Goal: Task Accomplishment & Management: Manage account settings

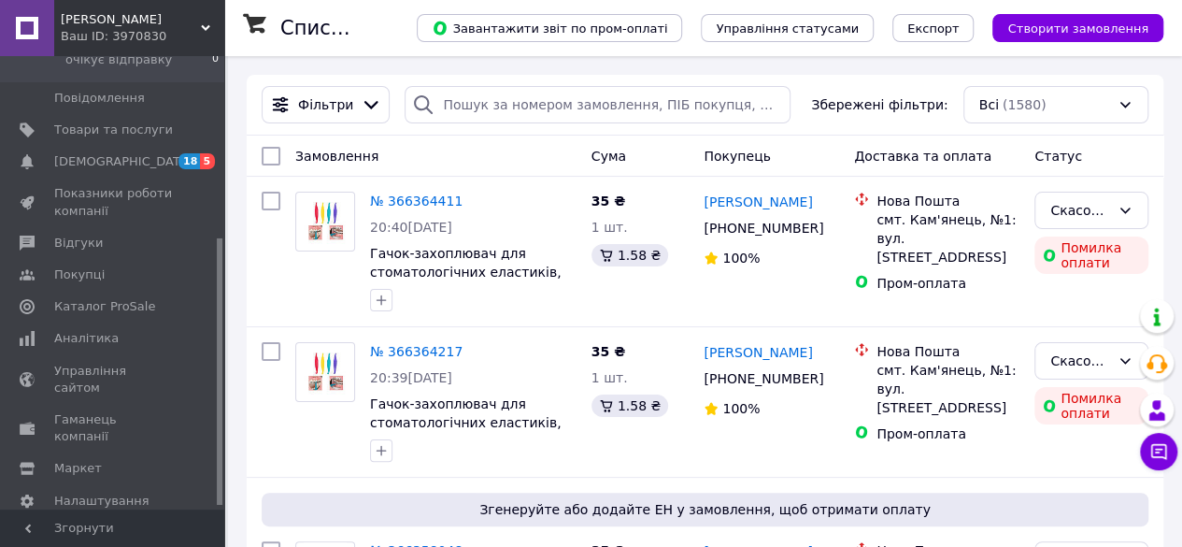
scroll to position [311, 0]
drag, startPoint x: 218, startPoint y: 221, endPoint x: 229, endPoint y: 416, distance: 194.6
click at [135, 406] on span "Гаманець компанії" at bounding box center [113, 423] width 119 height 34
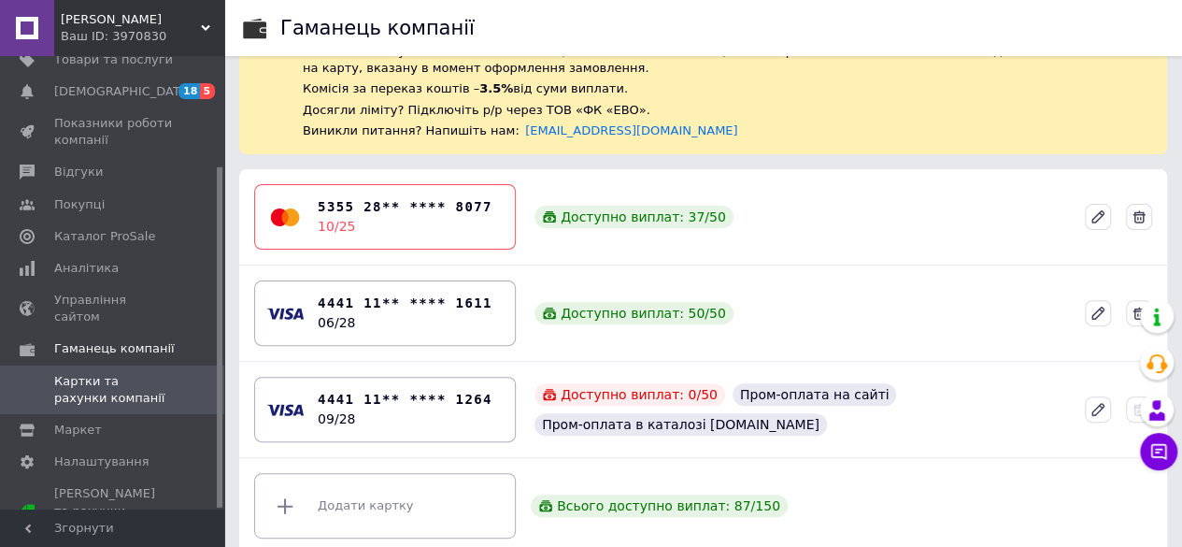
scroll to position [156, 0]
click at [1098, 306] on icon at bounding box center [1097, 311] width 11 height 11
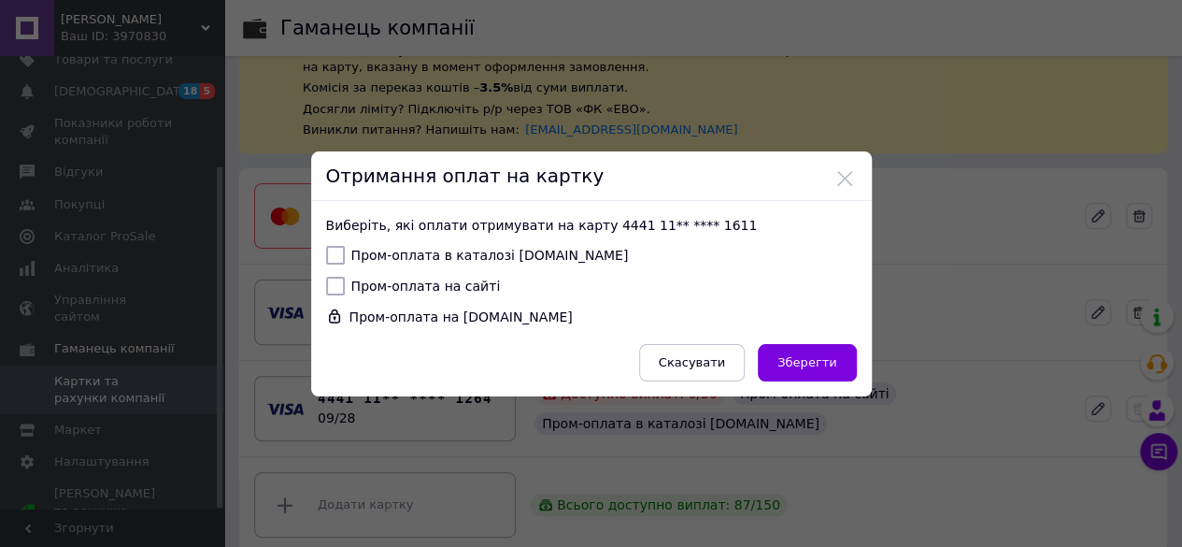
click at [336, 255] on input "Пром-оплата в каталозі Prom.ua" at bounding box center [335, 255] width 19 height 19
checkbox input "true"
click at [335, 285] on input "Пром-оплата на сайті" at bounding box center [335, 286] width 19 height 19
checkbox input "true"
click at [826, 360] on span "Зберегти" at bounding box center [806, 362] width 59 height 14
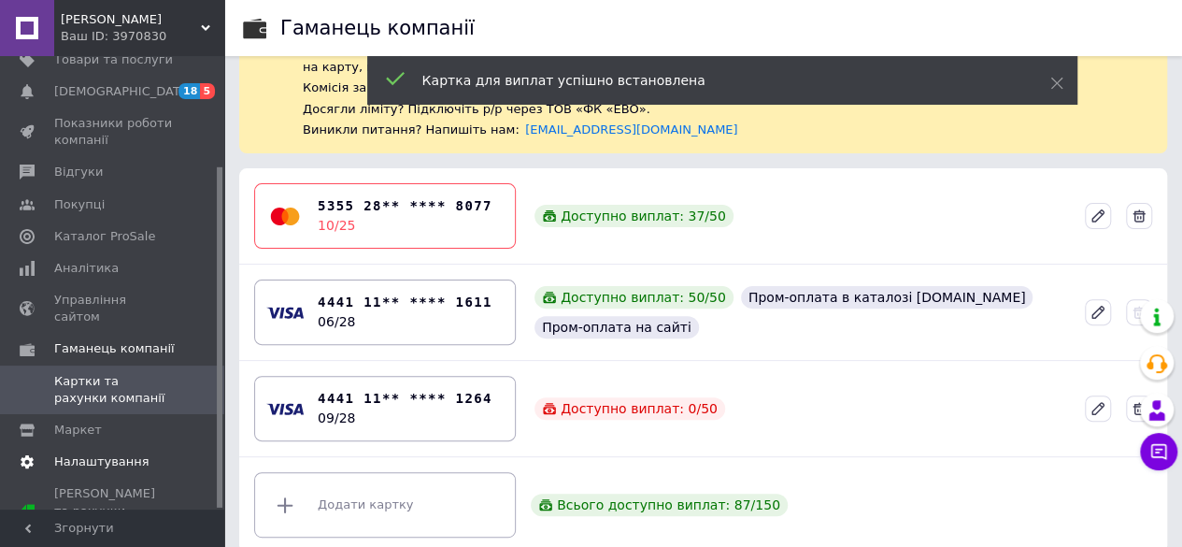
click at [101, 453] on span "Налаштування" at bounding box center [101, 461] width 95 height 17
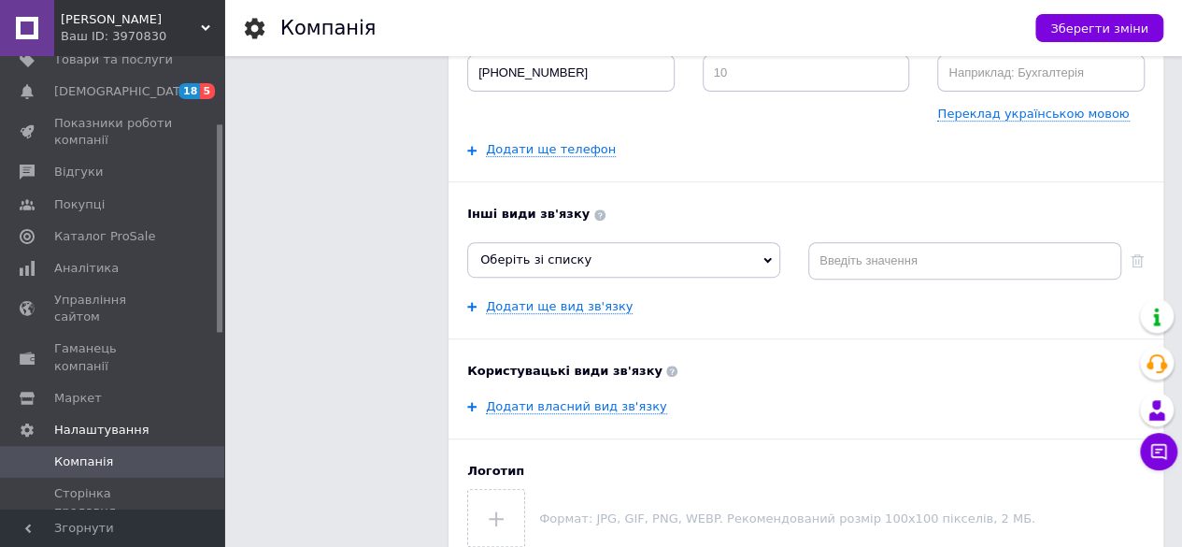
scroll to position [24, 0]
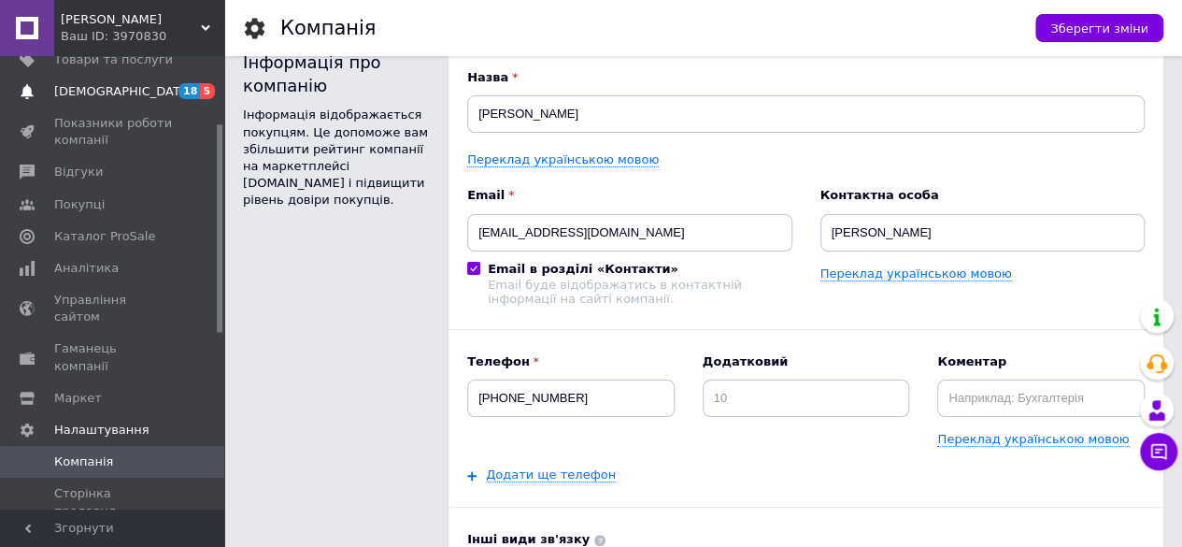
click at [132, 87] on span "[DEMOGRAPHIC_DATA]" at bounding box center [113, 91] width 119 height 17
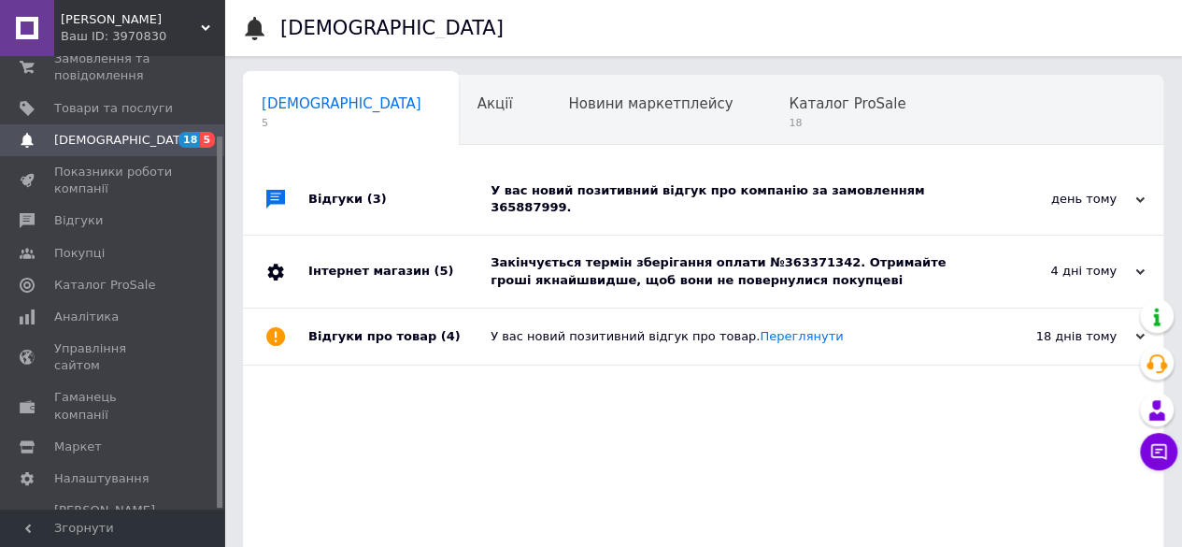
scroll to position [0, 6]
click at [846, 254] on div "Закінчується термін зберігання оплати №363371342. Отримайте гроші якнайшвидше, …" at bounding box center [723, 271] width 467 height 34
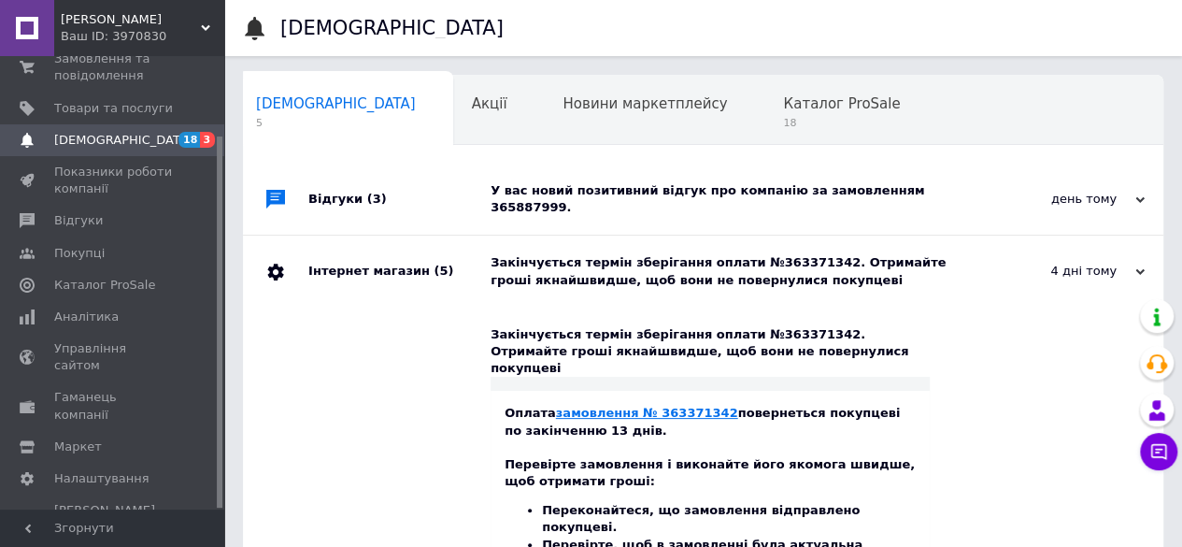
click at [673, 405] on link "замовлення № 363371342" at bounding box center [647, 412] width 182 height 14
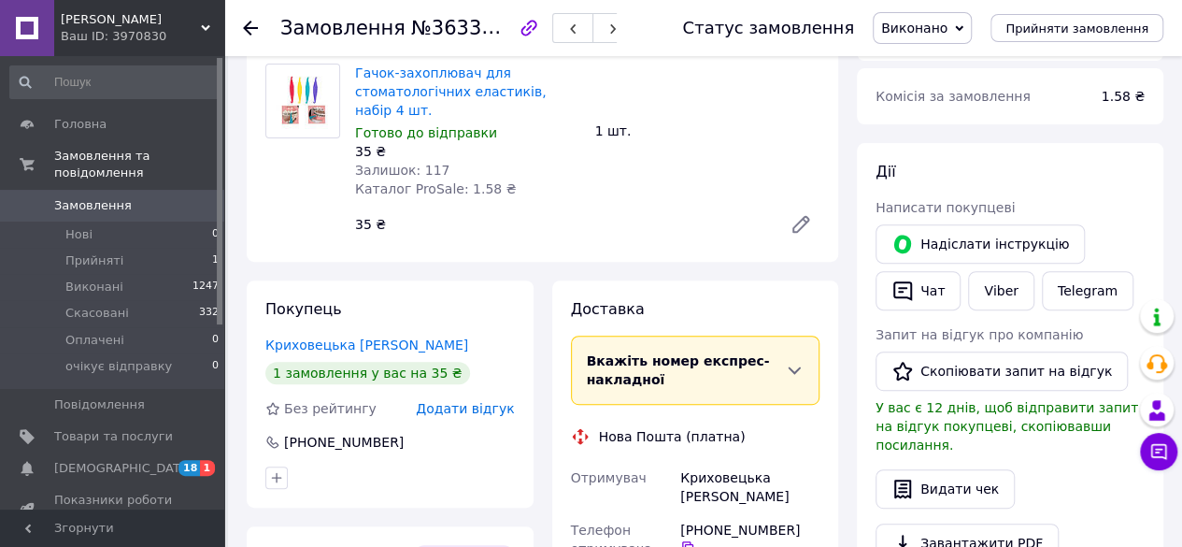
scroll to position [299, 0]
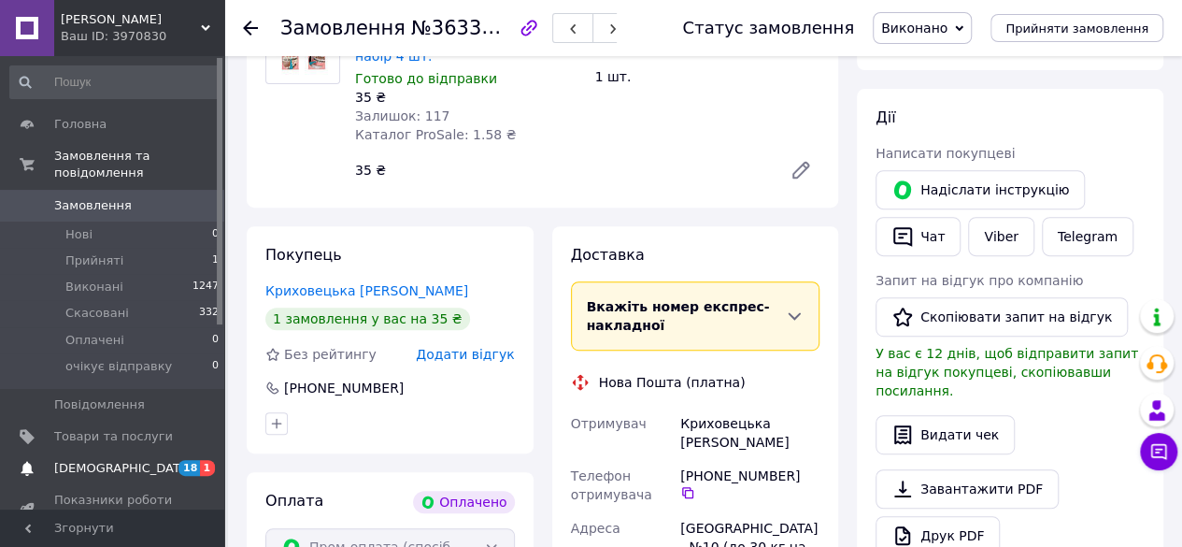
click at [108, 460] on span "[DEMOGRAPHIC_DATA]" at bounding box center [123, 468] width 138 height 17
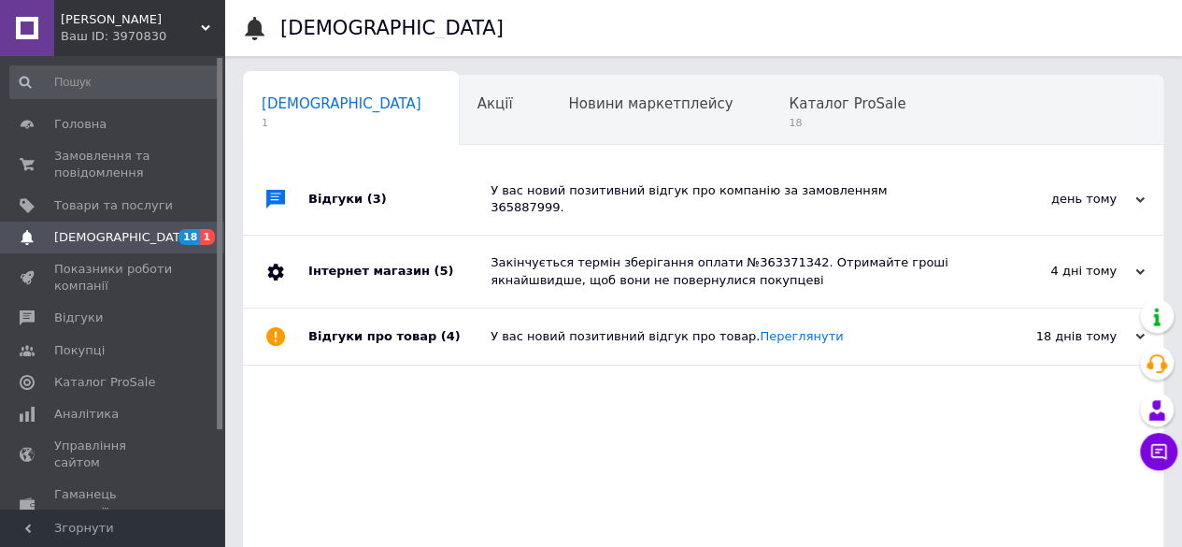
scroll to position [0, 6]
click at [1137, 268] on div "4 дні тому 09.10.2025" at bounding box center [1061, 270] width 206 height 71
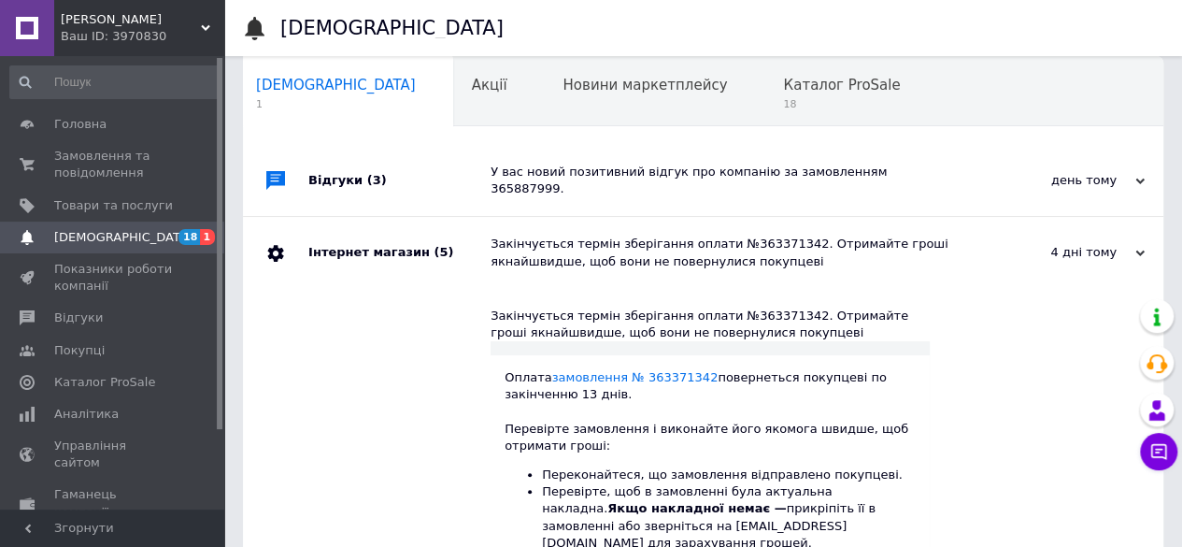
scroll to position [0, 0]
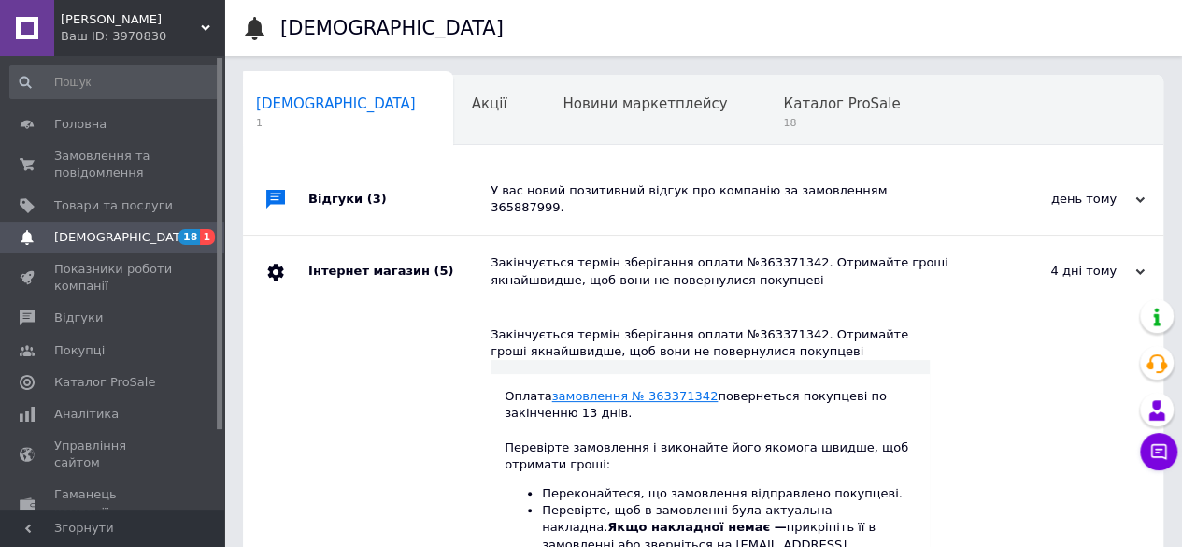
click at [650, 389] on link "замовлення № 363371342" at bounding box center [635, 396] width 166 height 14
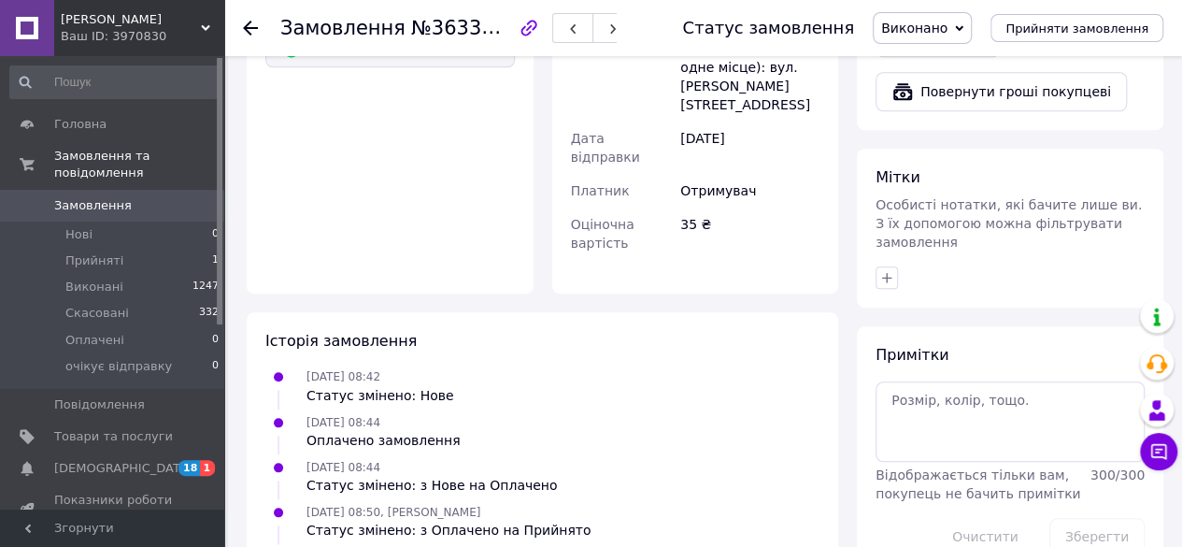
scroll to position [862, 0]
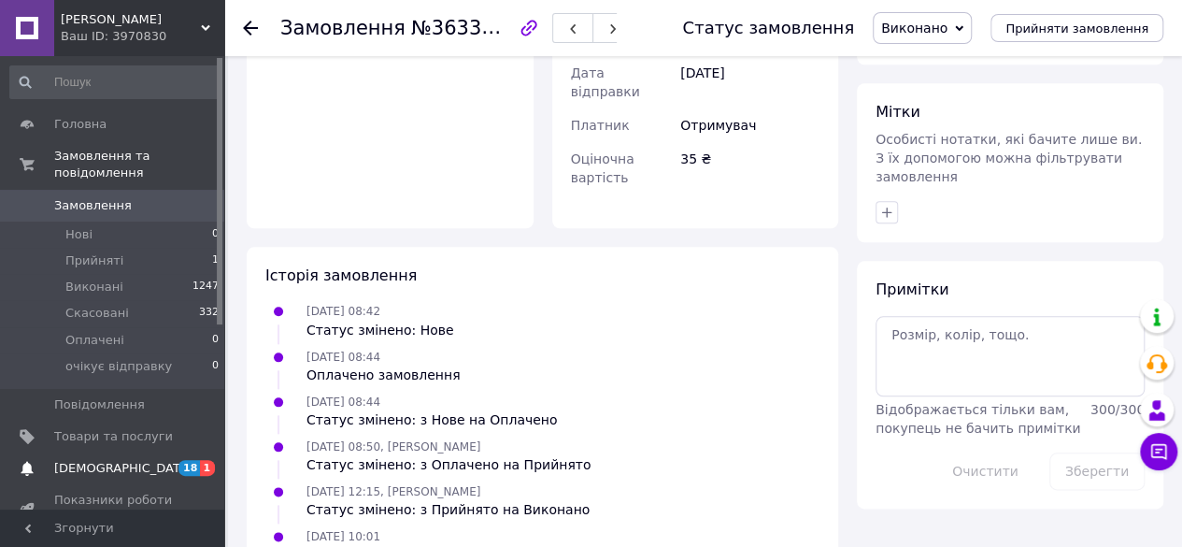
click at [117, 460] on span "[DEMOGRAPHIC_DATA]" at bounding box center [123, 468] width 138 height 17
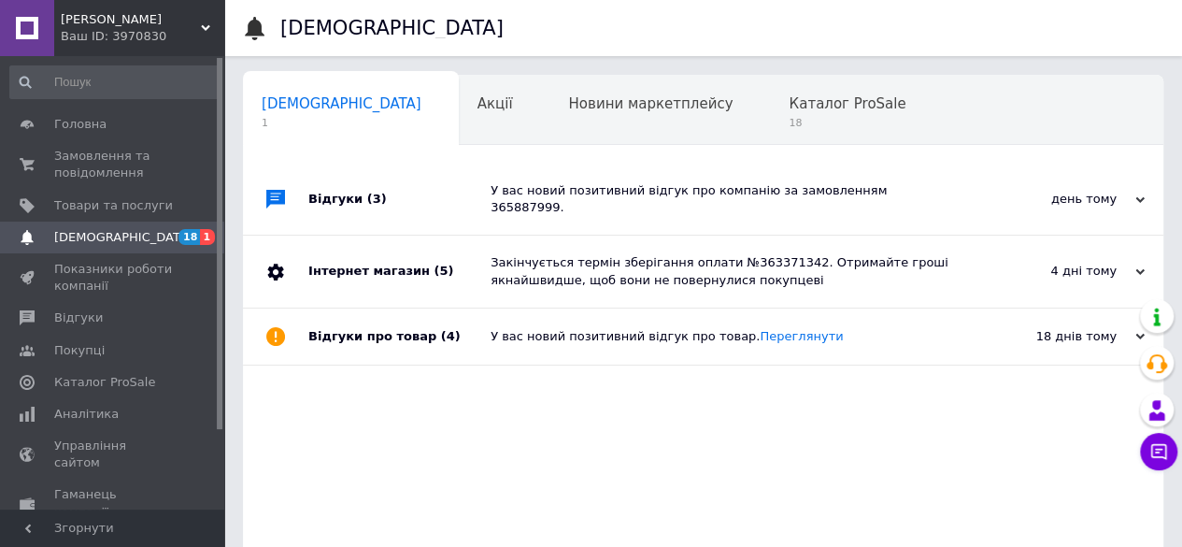
scroll to position [0, 6]
click at [828, 182] on div "У вас новий позитивний відгук про компанію за замовленням 365887999." at bounding box center [723, 199] width 467 height 34
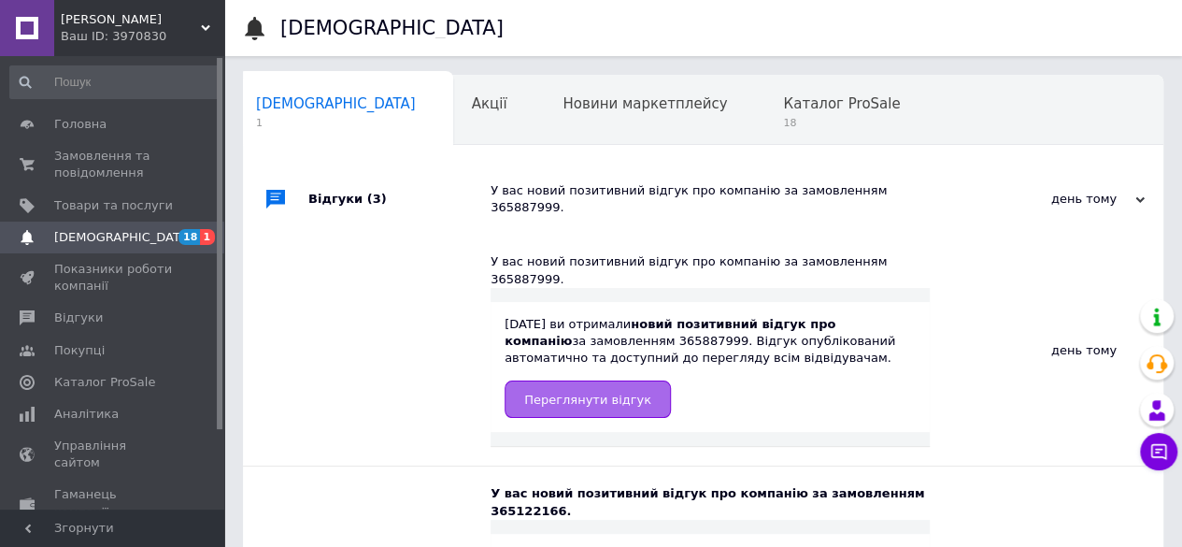
click at [622, 380] on link "Переглянути відгук" at bounding box center [587, 398] width 166 height 37
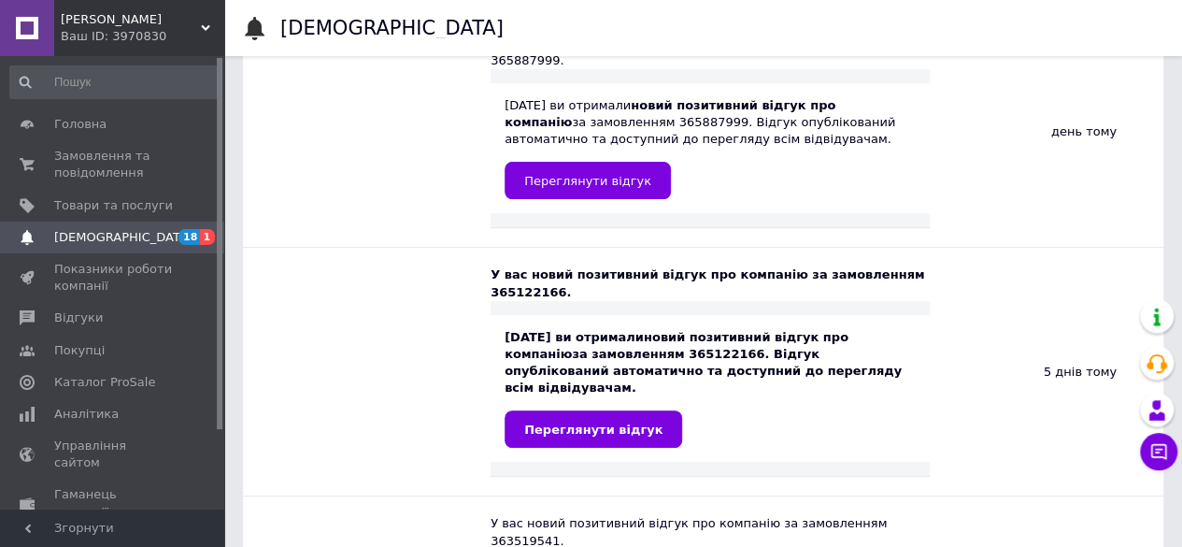
scroll to position [336, 0]
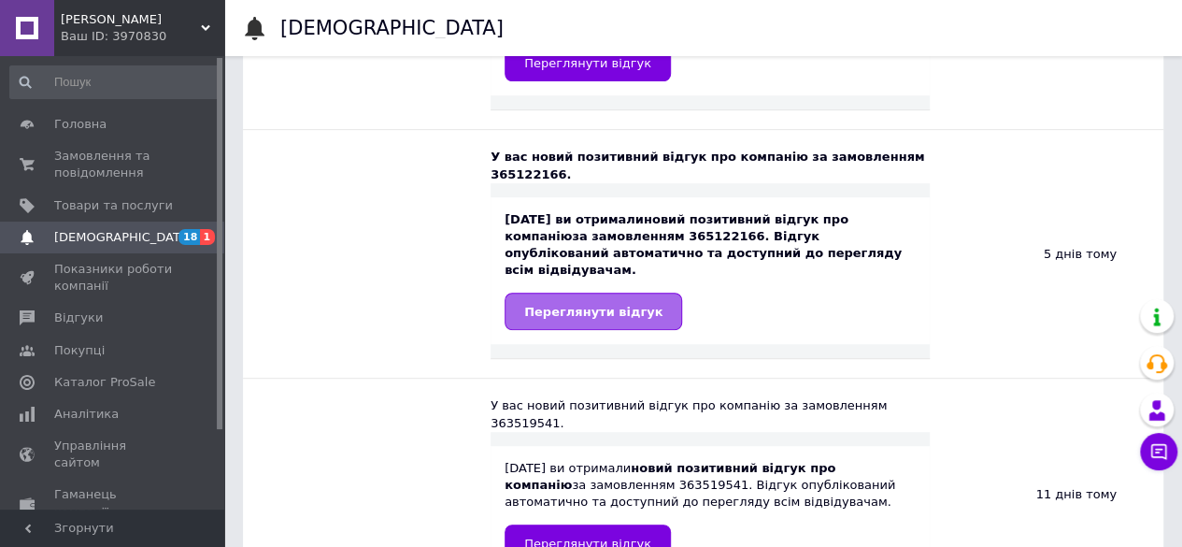
click at [609, 305] on span "Переглянути відгук" at bounding box center [593, 312] width 138 height 14
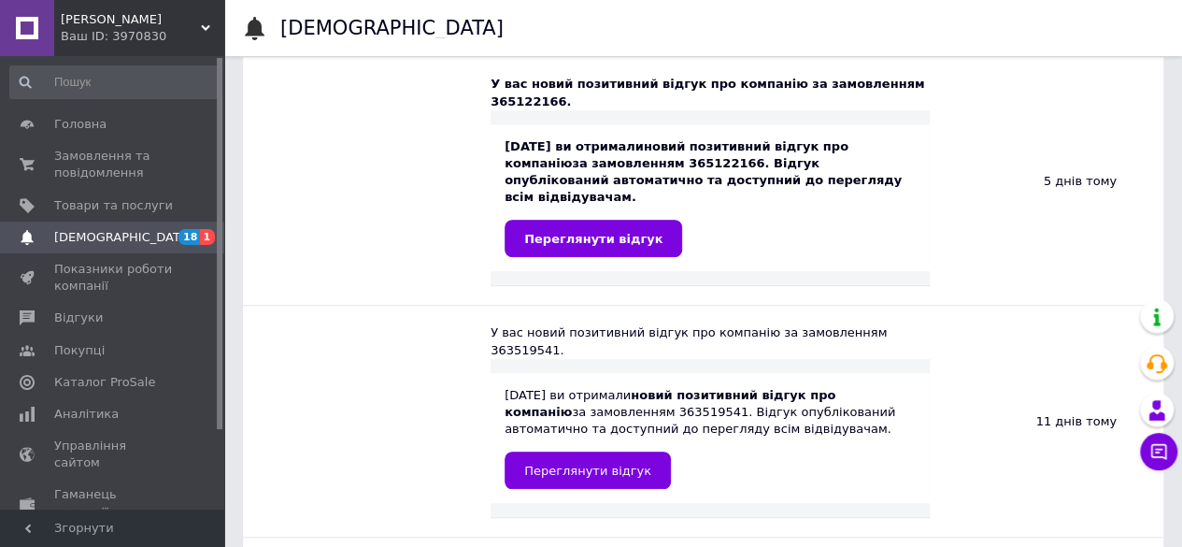
scroll to position [411, 0]
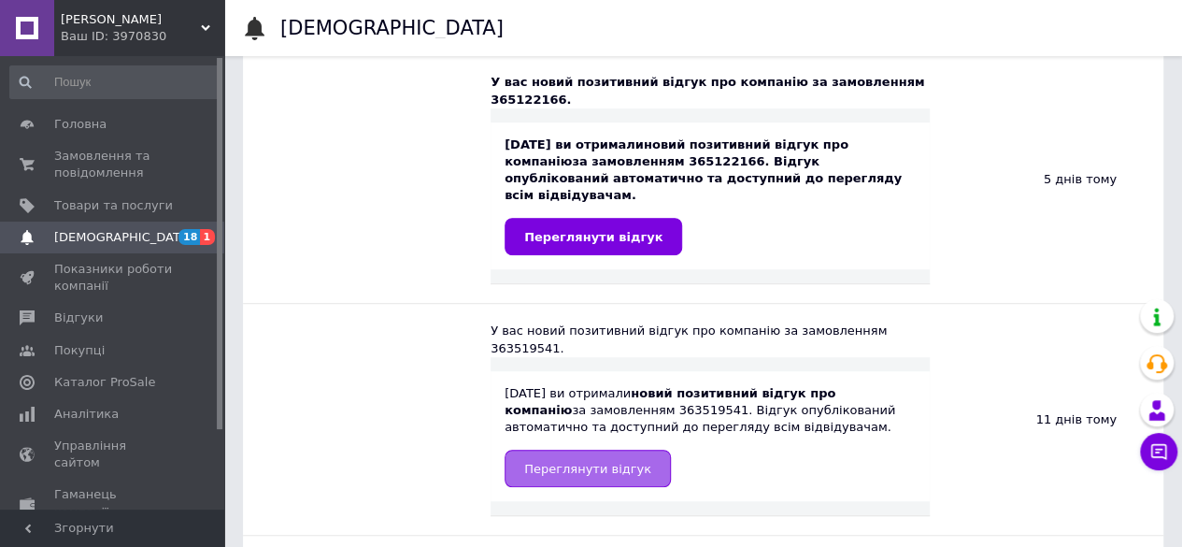
click at [618, 461] on span "Переглянути відгук" at bounding box center [587, 468] width 127 height 14
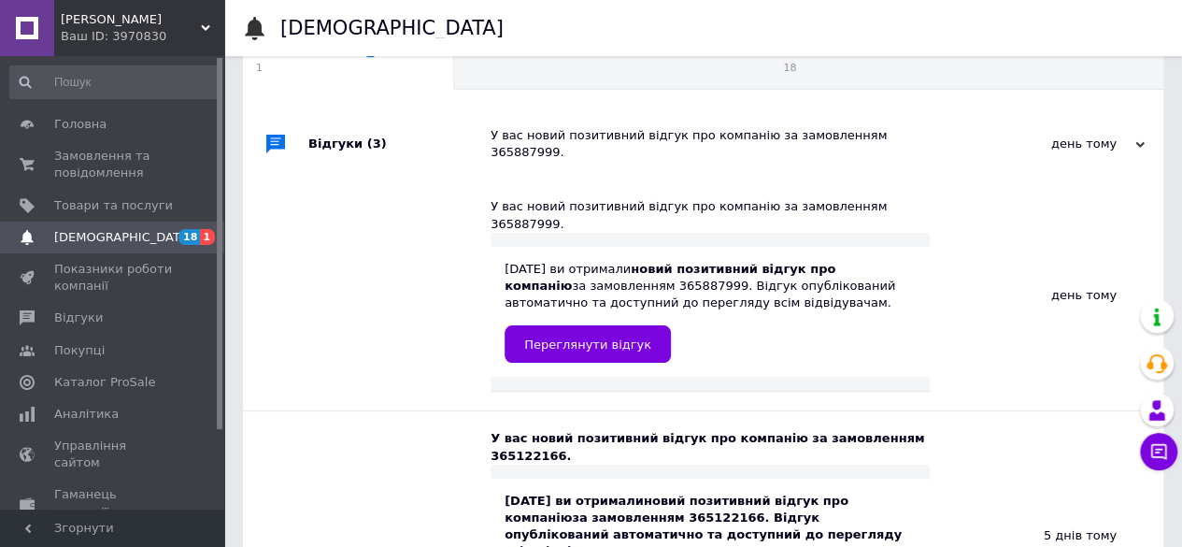
scroll to position [0, 0]
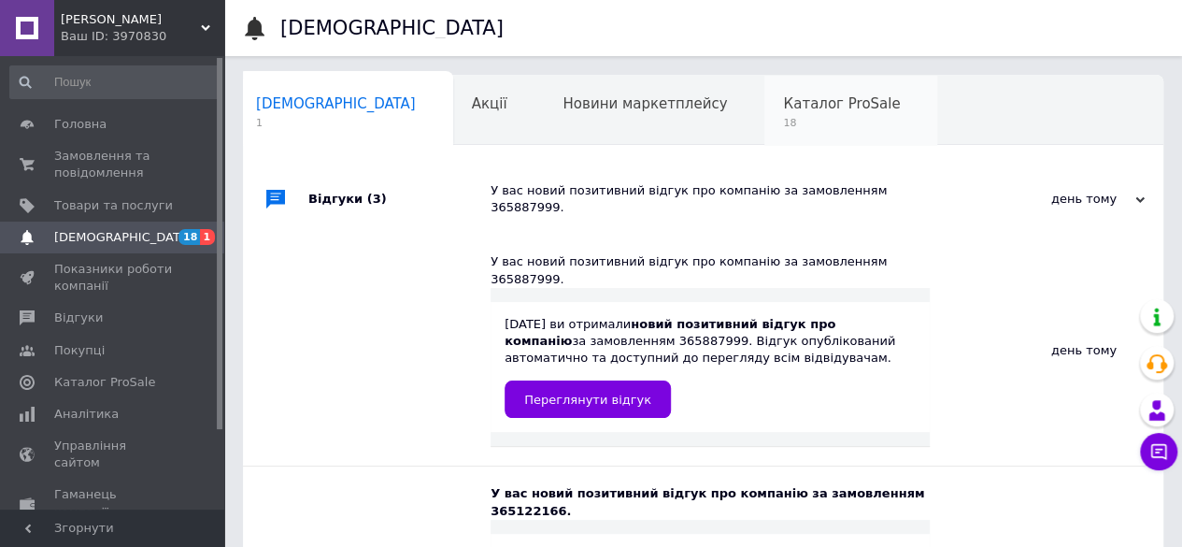
click at [783, 110] on span "Каталог ProSale" at bounding box center [841, 103] width 117 height 17
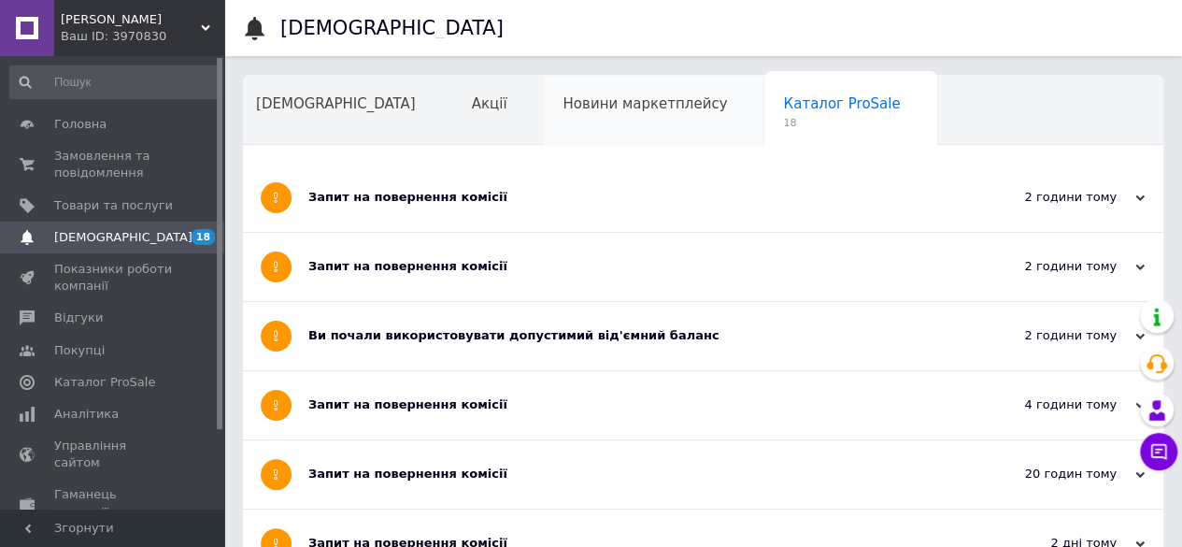
click at [564, 110] on span "Новини маркетплейсу" at bounding box center [644, 103] width 164 height 17
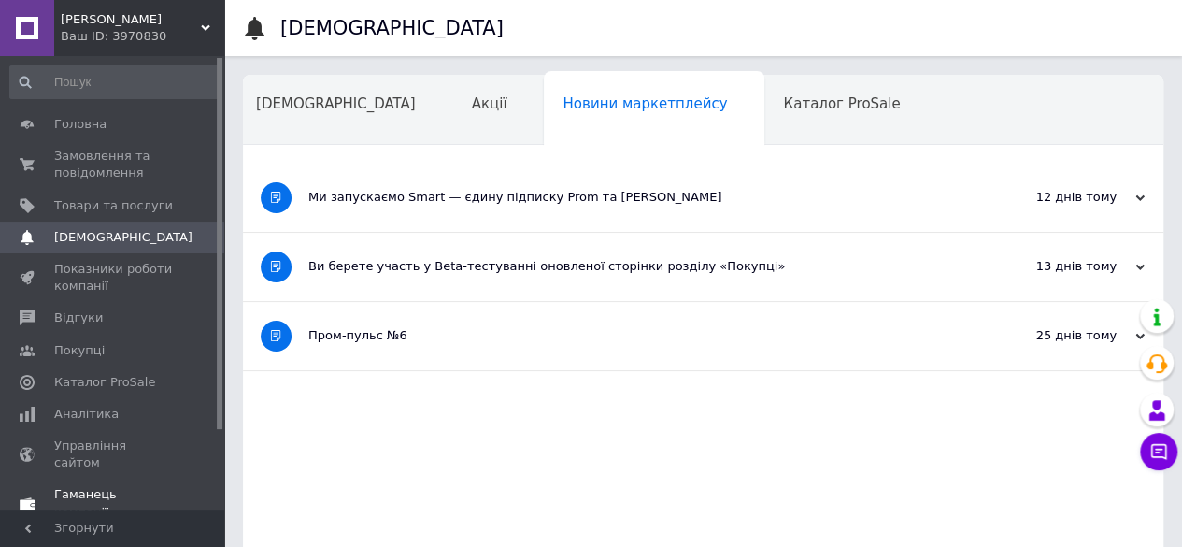
click at [102, 486] on span "Гаманець компанії" at bounding box center [113, 503] width 119 height 34
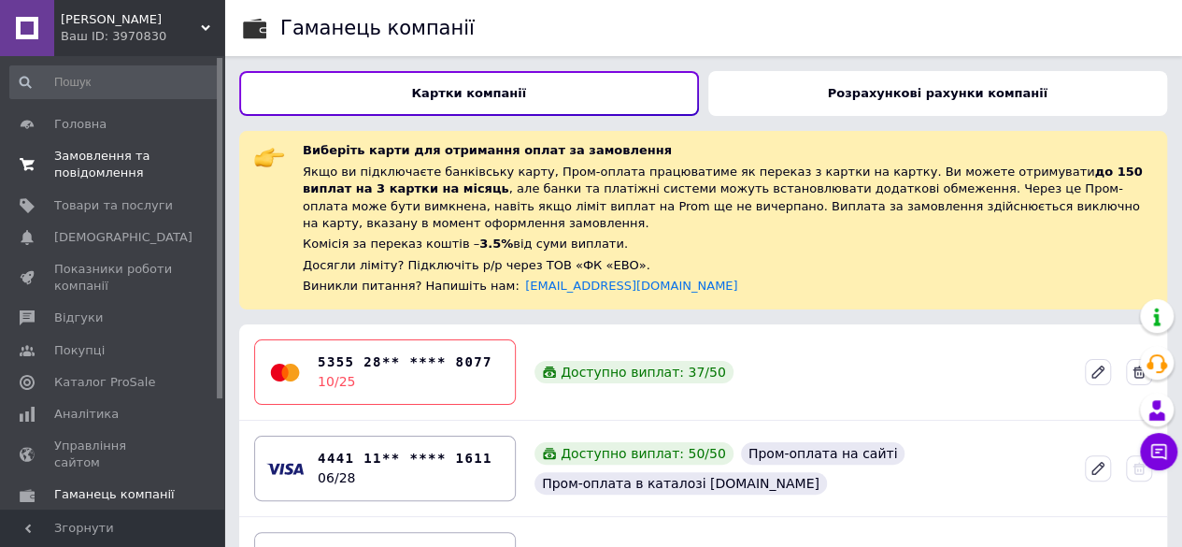
click at [106, 150] on span "Замовлення та повідомлення" at bounding box center [113, 165] width 119 height 34
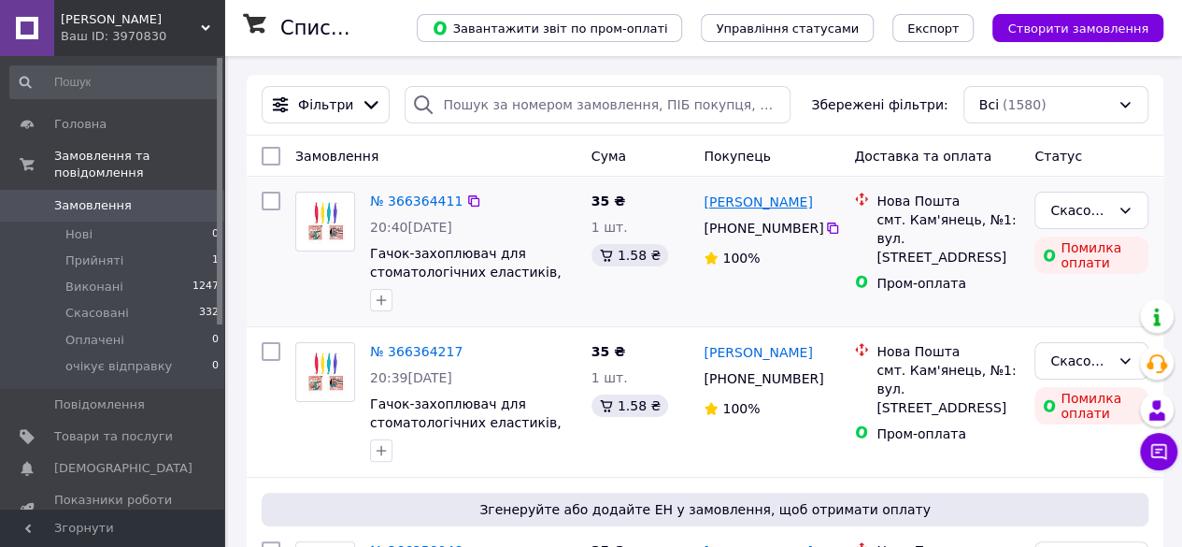
click at [788, 206] on link "Олександра Дугіна" at bounding box center [757, 201] width 108 height 19
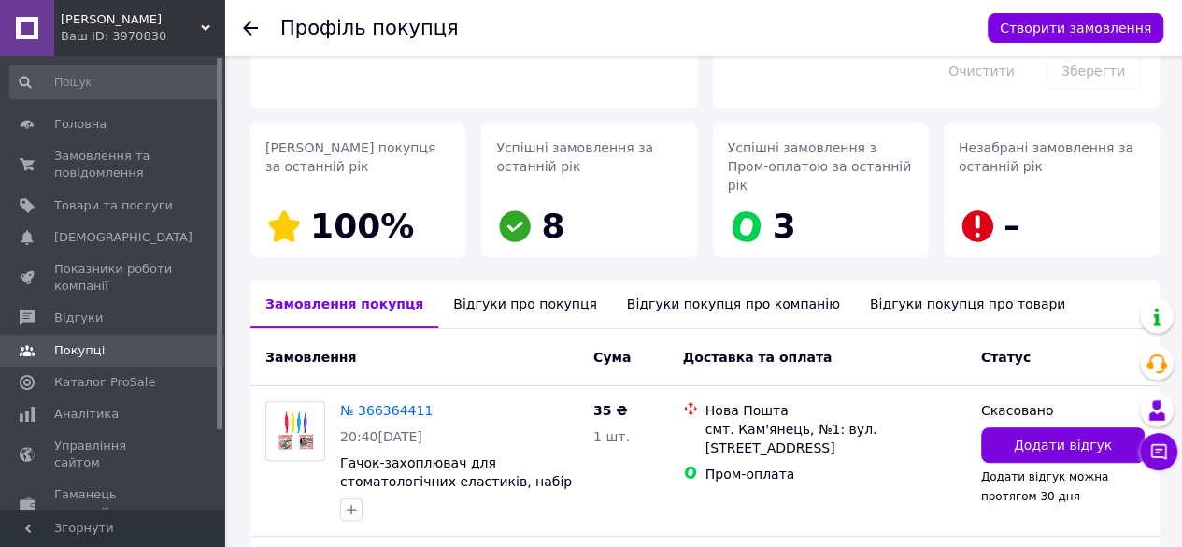
scroll to position [158, 0]
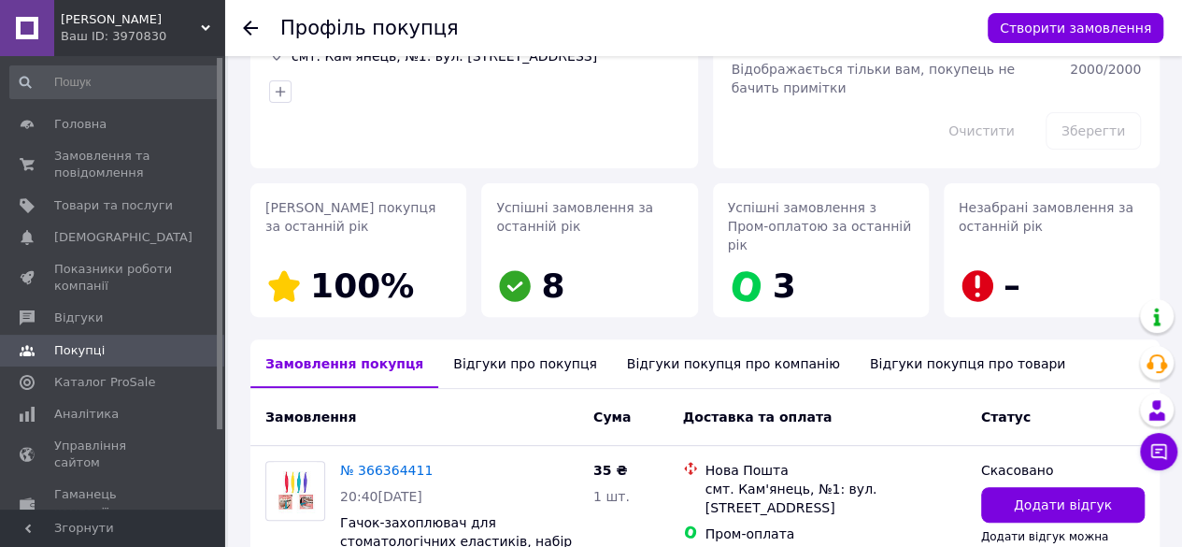
click at [685, 346] on div "Відгуки покупця про компанію" at bounding box center [733, 363] width 243 height 49
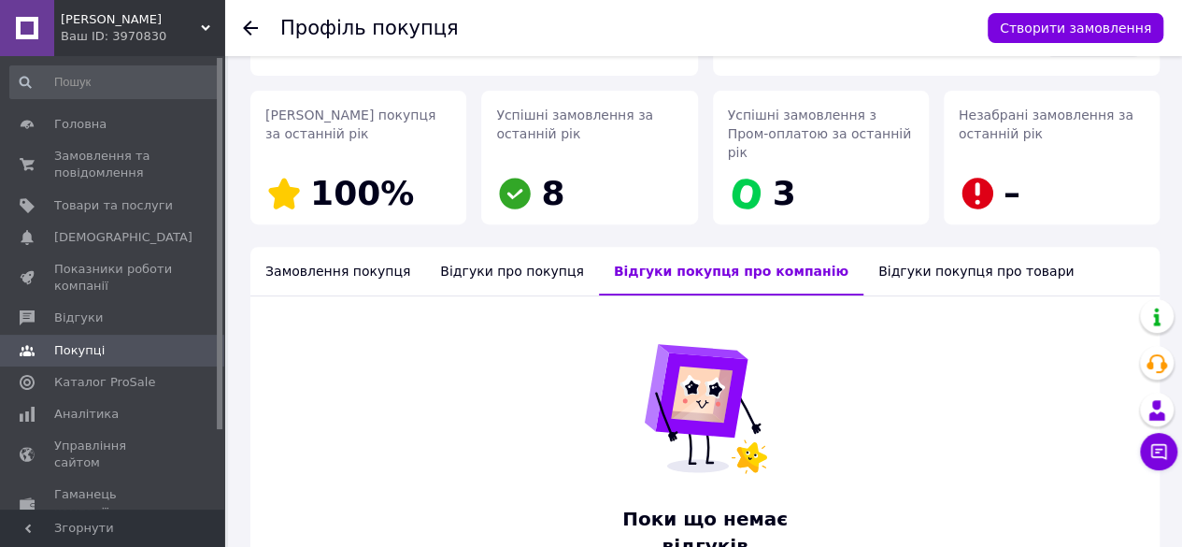
scroll to position [307, 0]
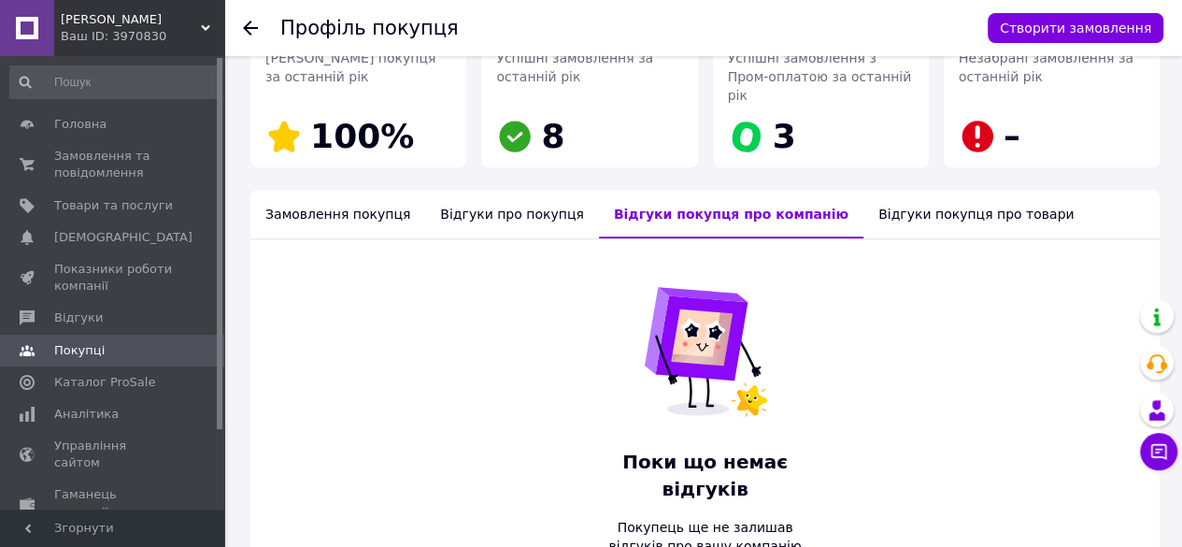
click at [490, 207] on div "Відгуки про покупця" at bounding box center [511, 214] width 173 height 49
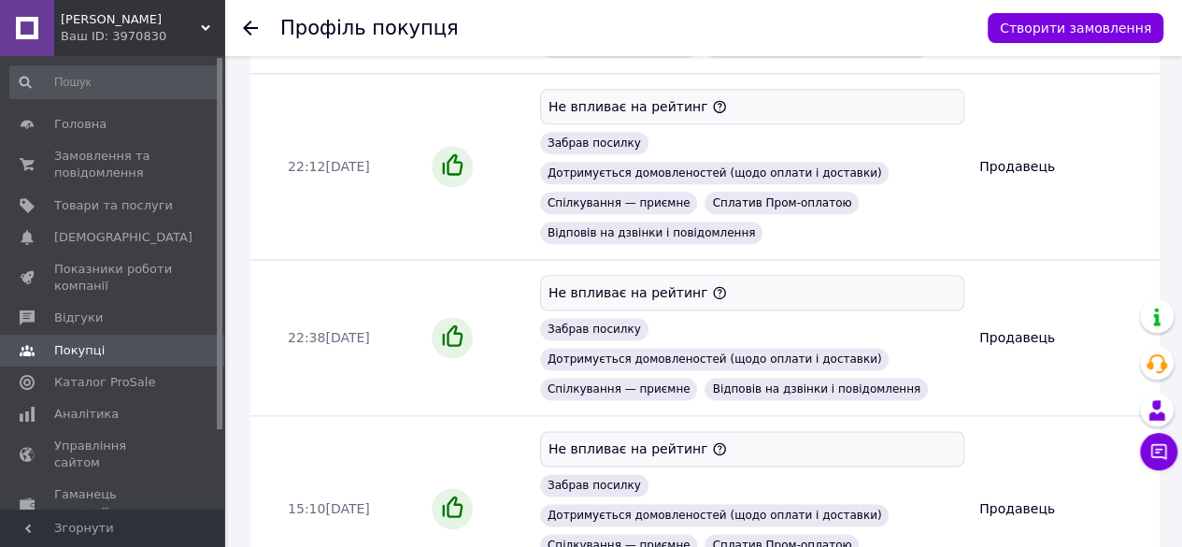
scroll to position [1002, 0]
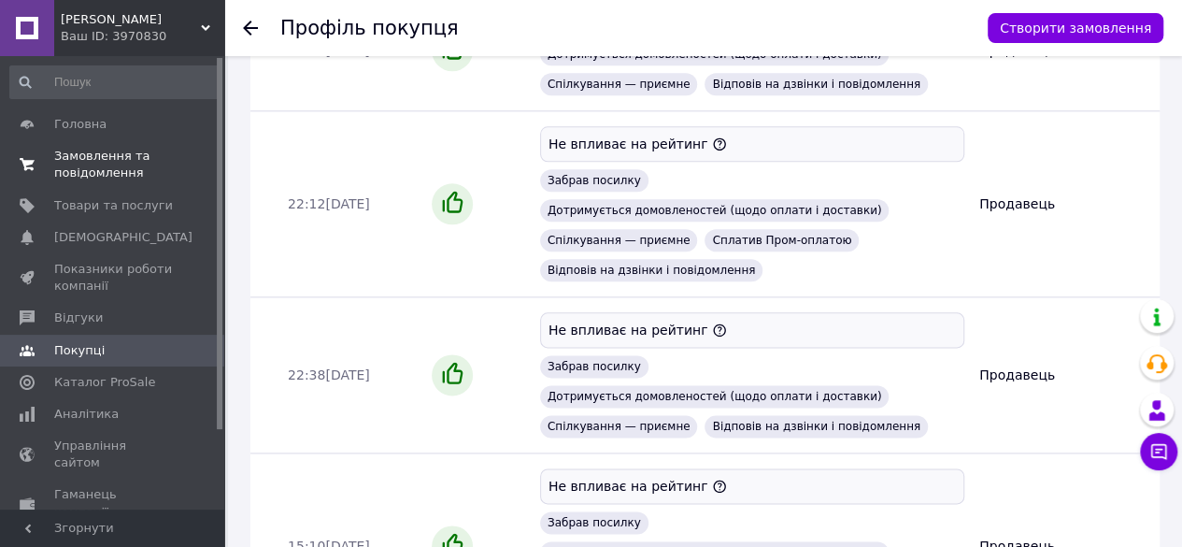
click at [95, 169] on span "Замовлення та повідомлення" at bounding box center [113, 165] width 119 height 34
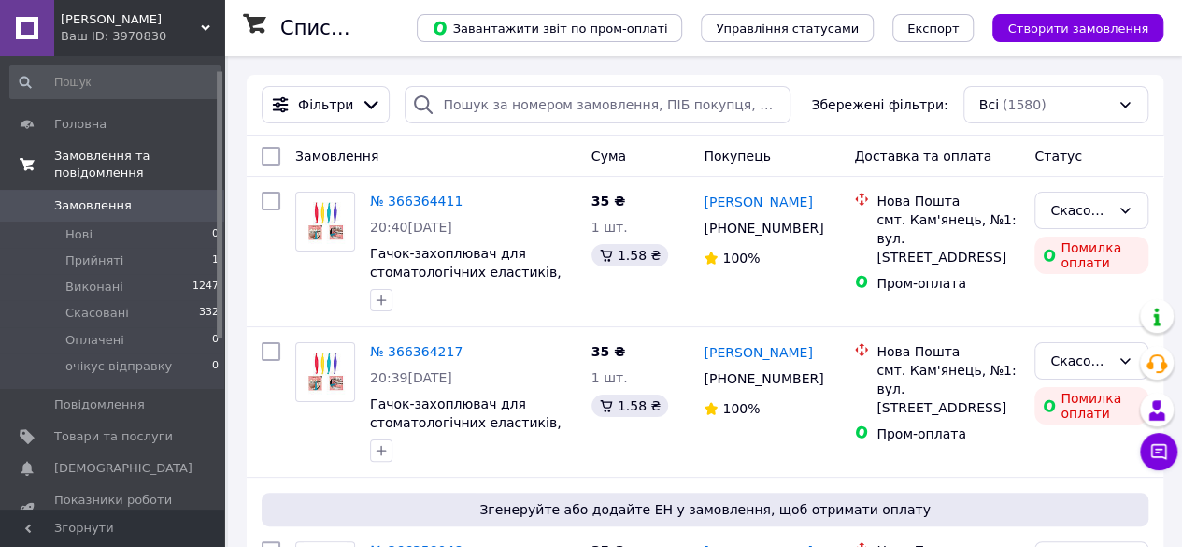
scroll to position [37, 0]
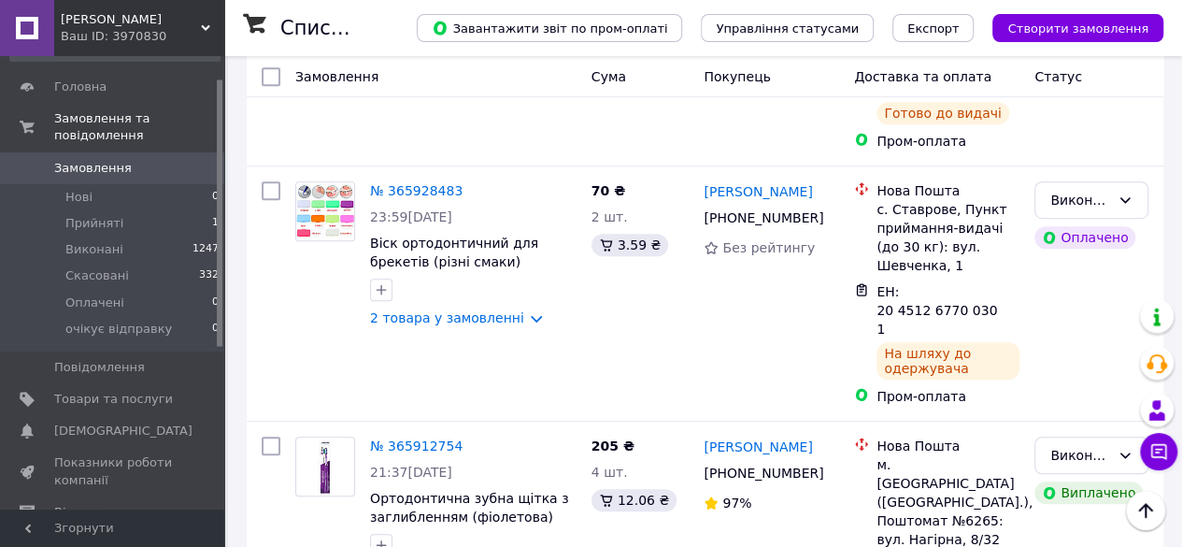
scroll to position [3983, 0]
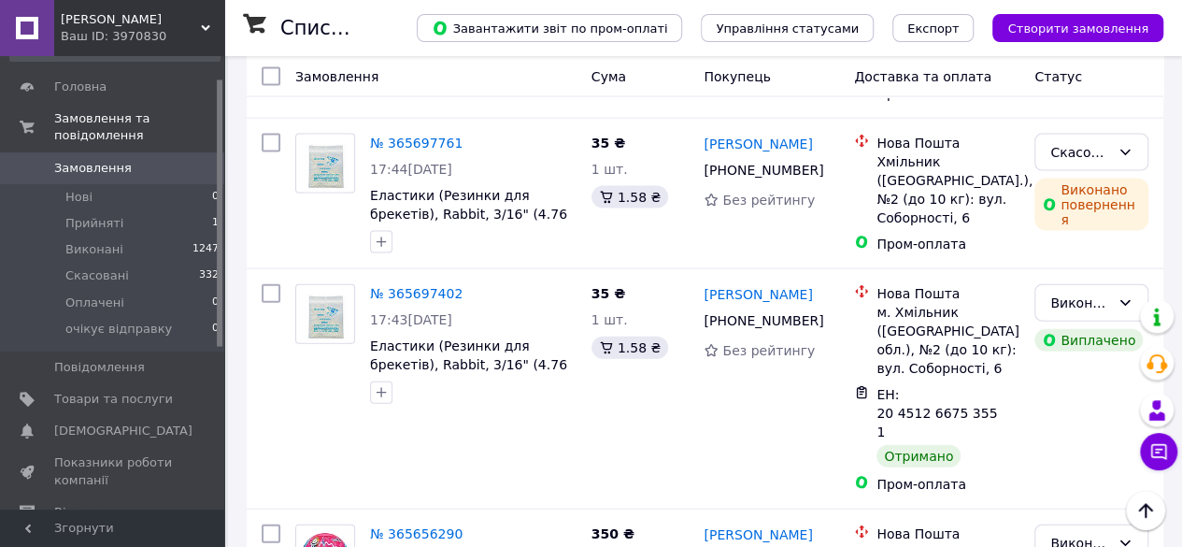
scroll to position [1980, 0]
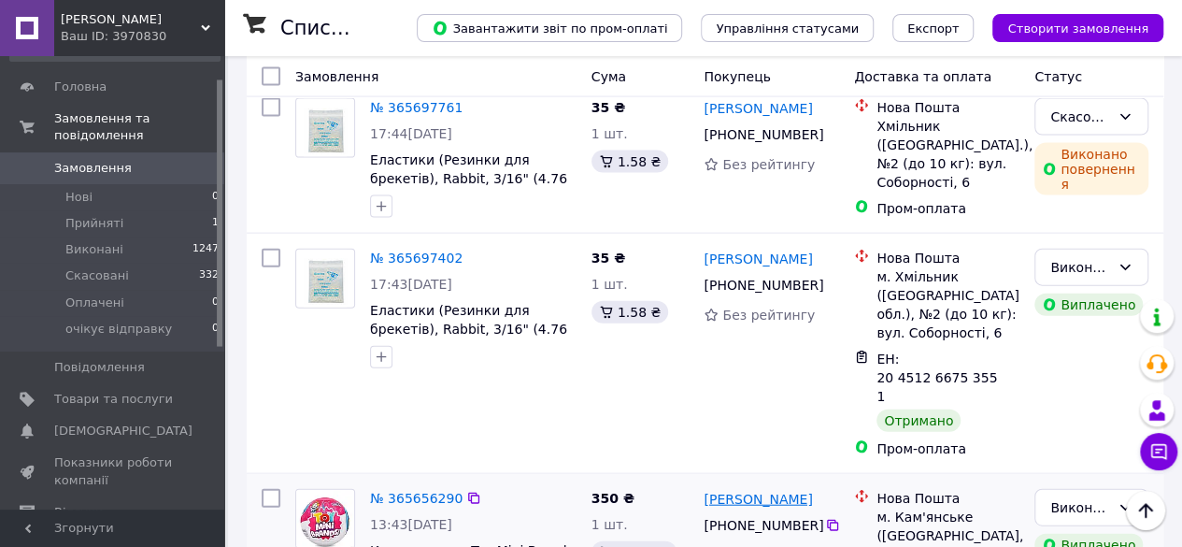
click at [757, 490] on link "андрей мухин" at bounding box center [757, 499] width 108 height 19
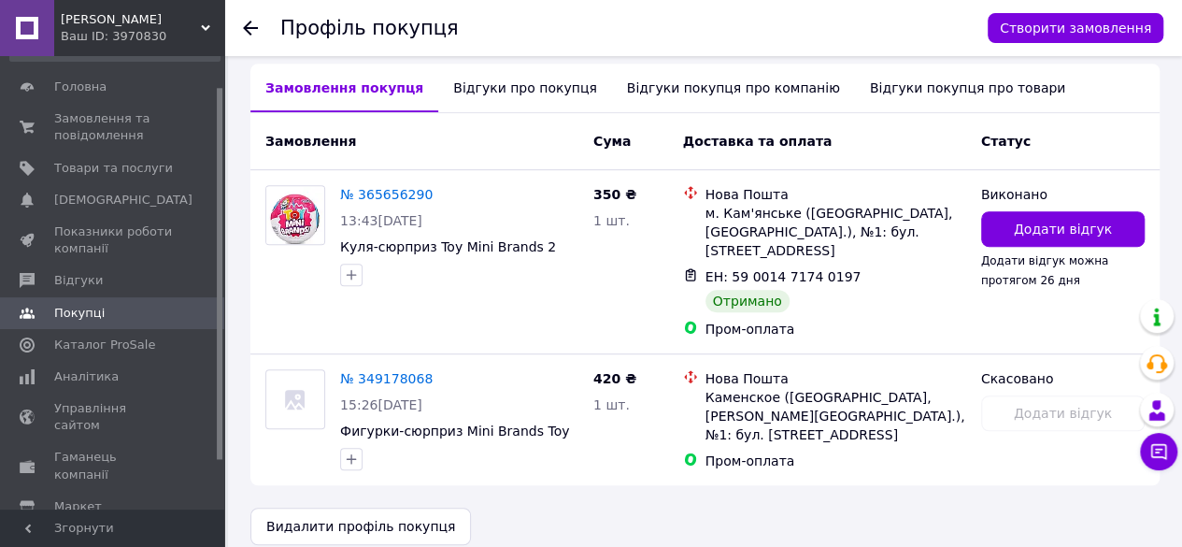
scroll to position [434, 0]
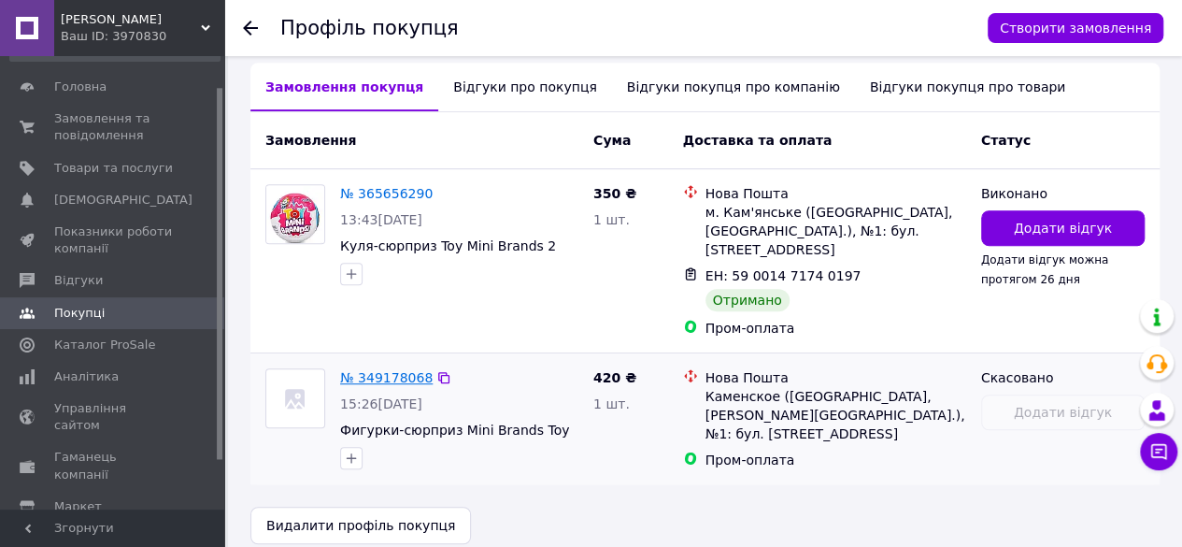
click at [407, 370] on link "№ 349178068" at bounding box center [386, 377] width 92 height 15
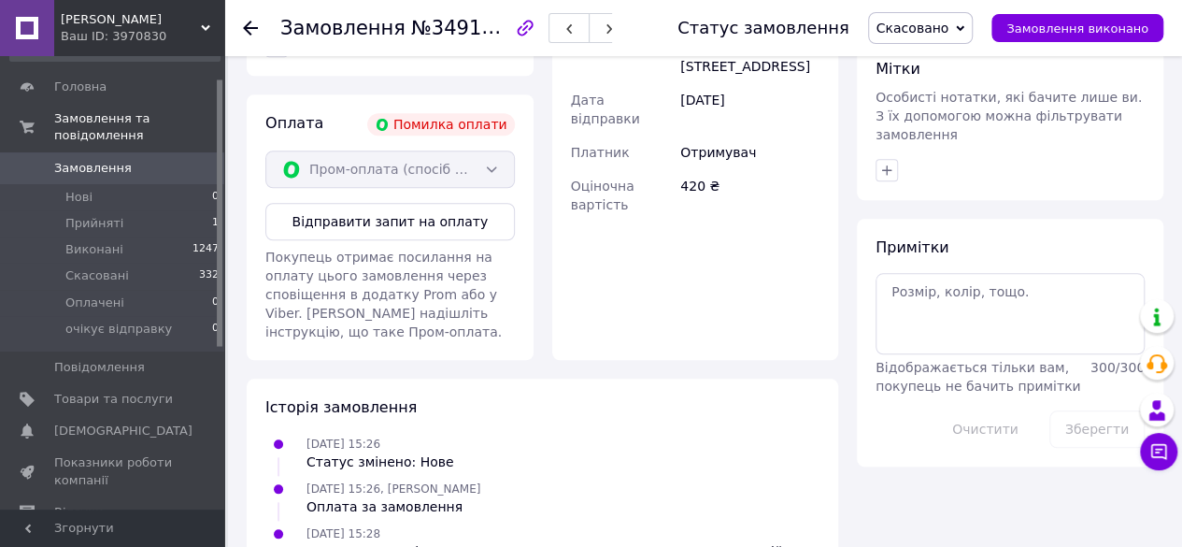
scroll to position [784, 0]
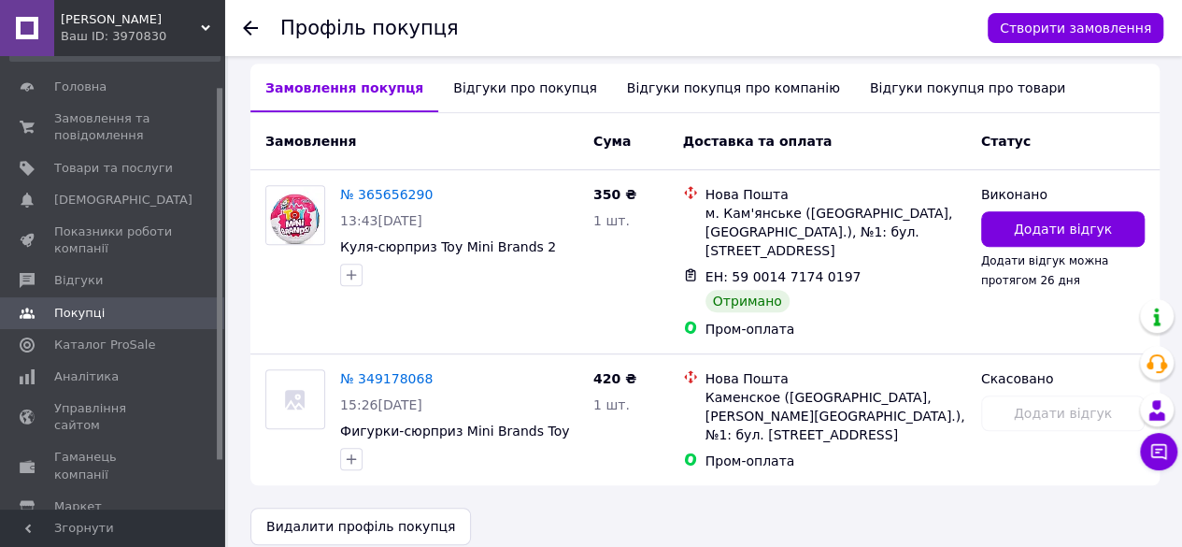
scroll to position [434, 0]
click at [482, 74] on div "Відгуки про покупця" at bounding box center [524, 87] width 173 height 49
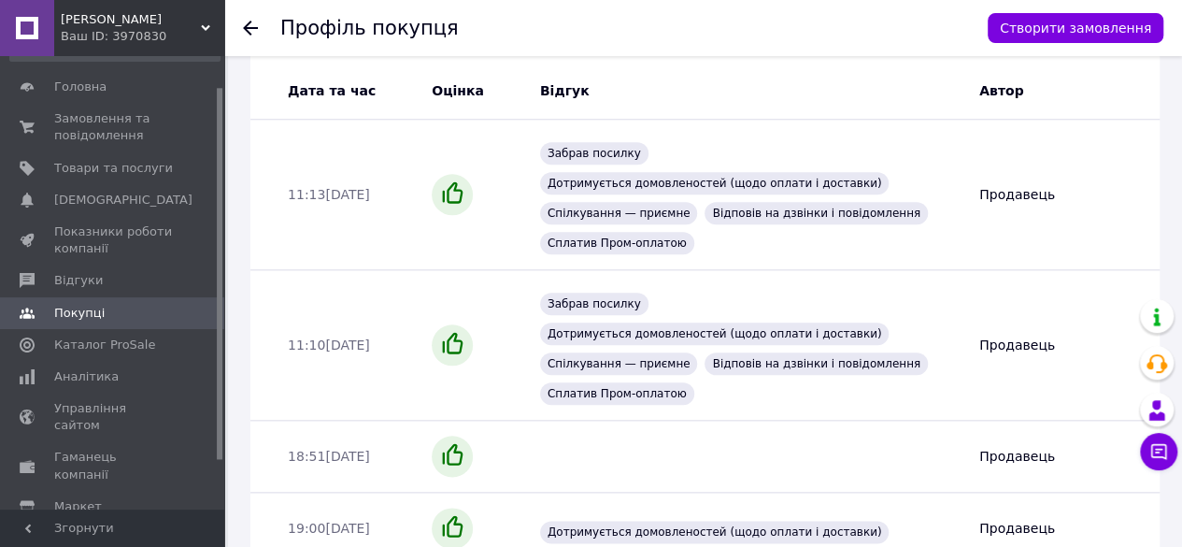
scroll to position [1022, 0]
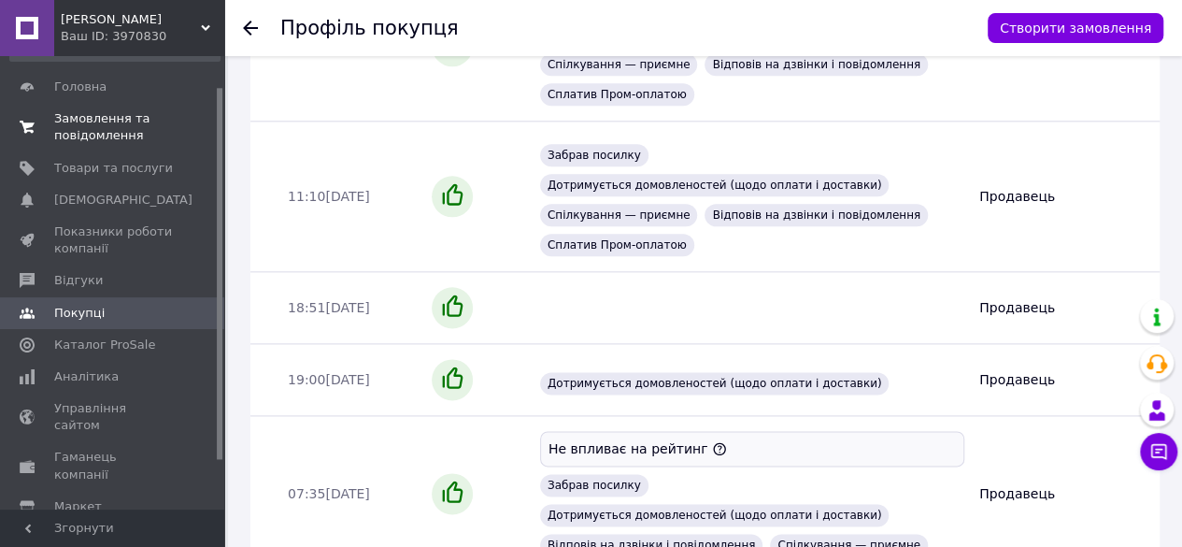
click at [124, 134] on span "Замовлення та повідомлення" at bounding box center [113, 127] width 119 height 34
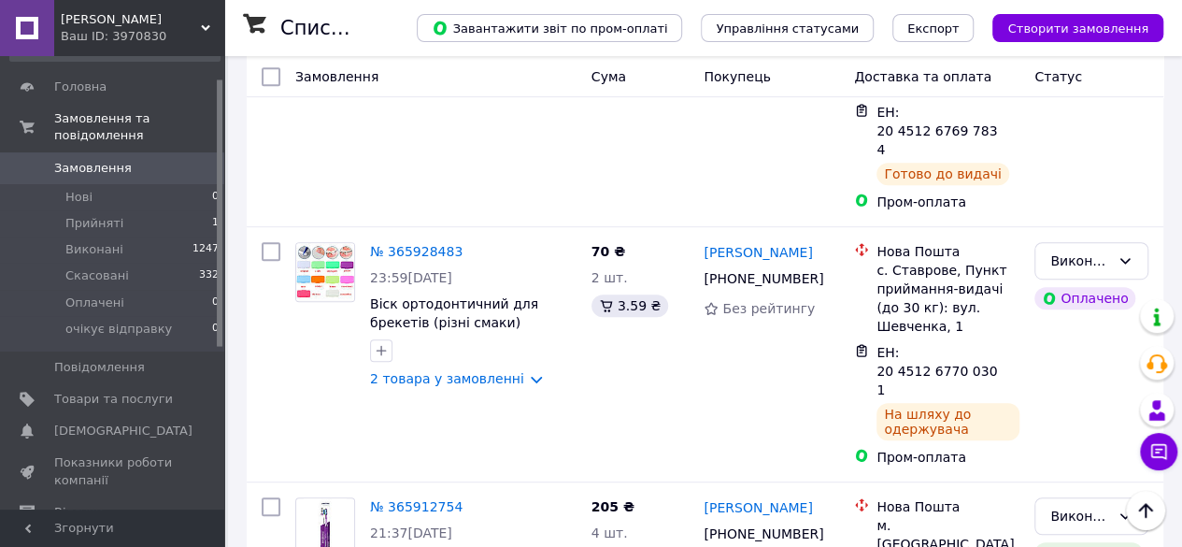
scroll to position [3983, 0]
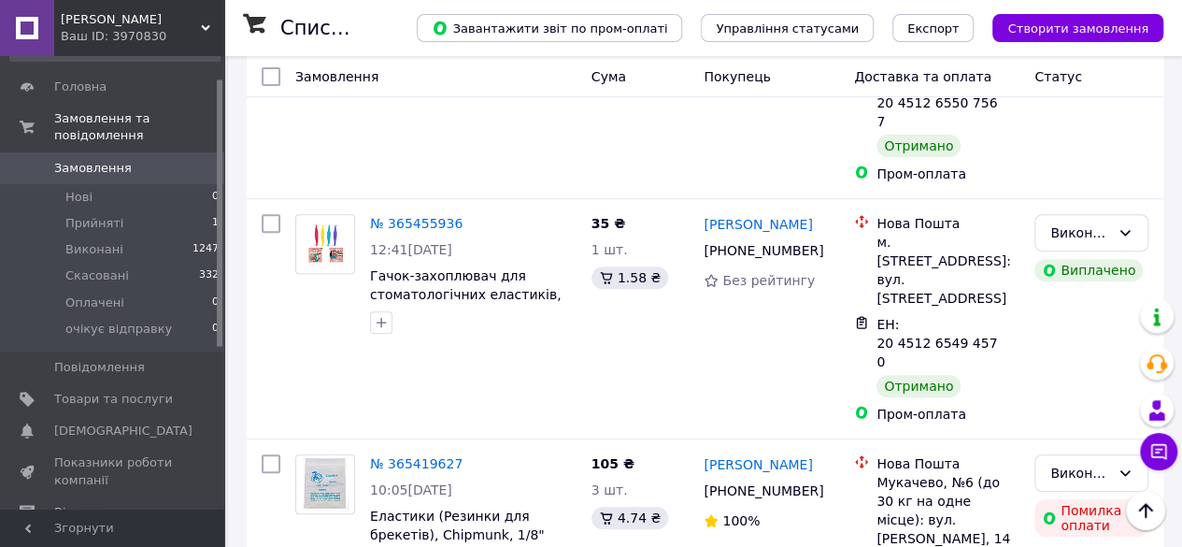
scroll to position [3836, 0]
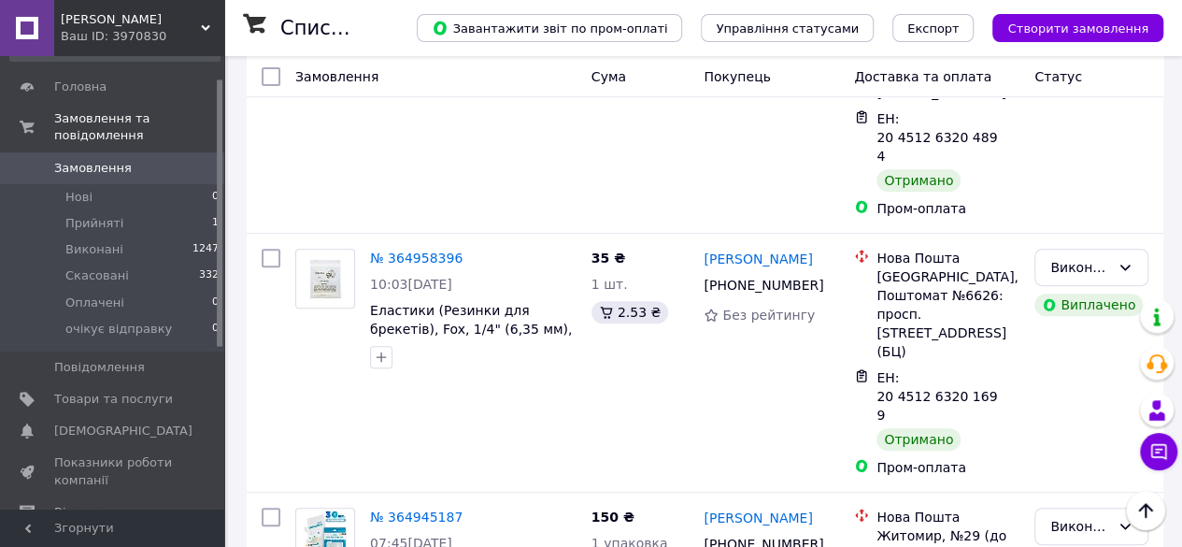
scroll to position [3879, 0]
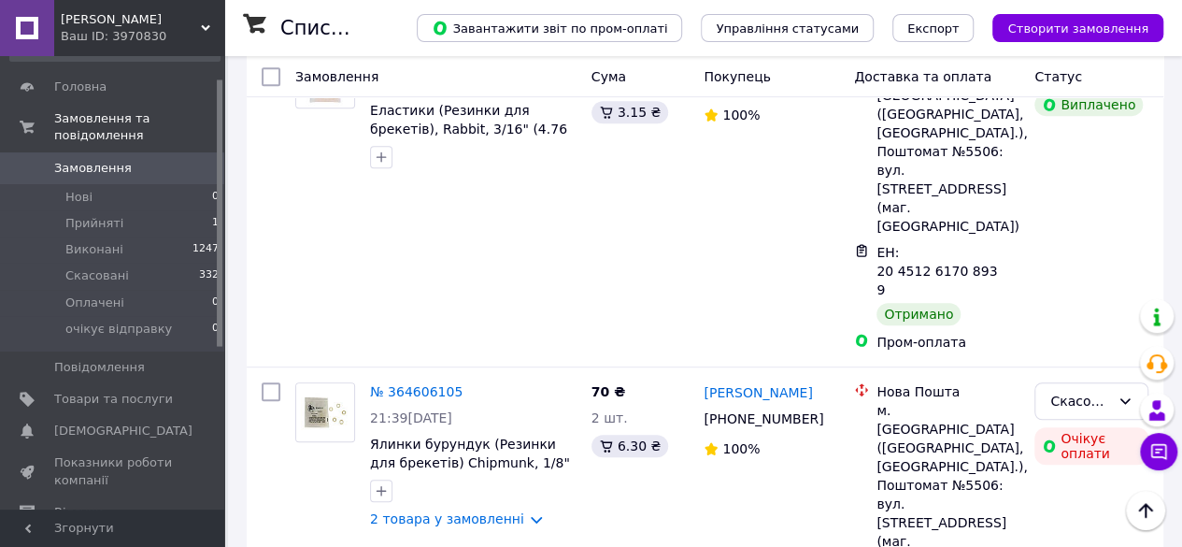
scroll to position [3995, 0]
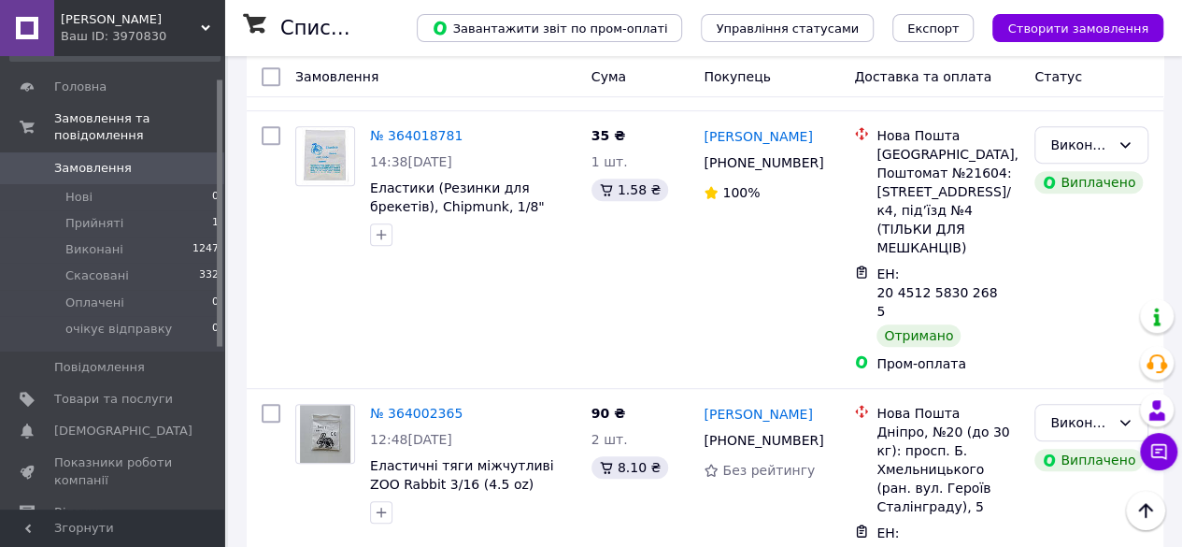
scroll to position [4003, 0]
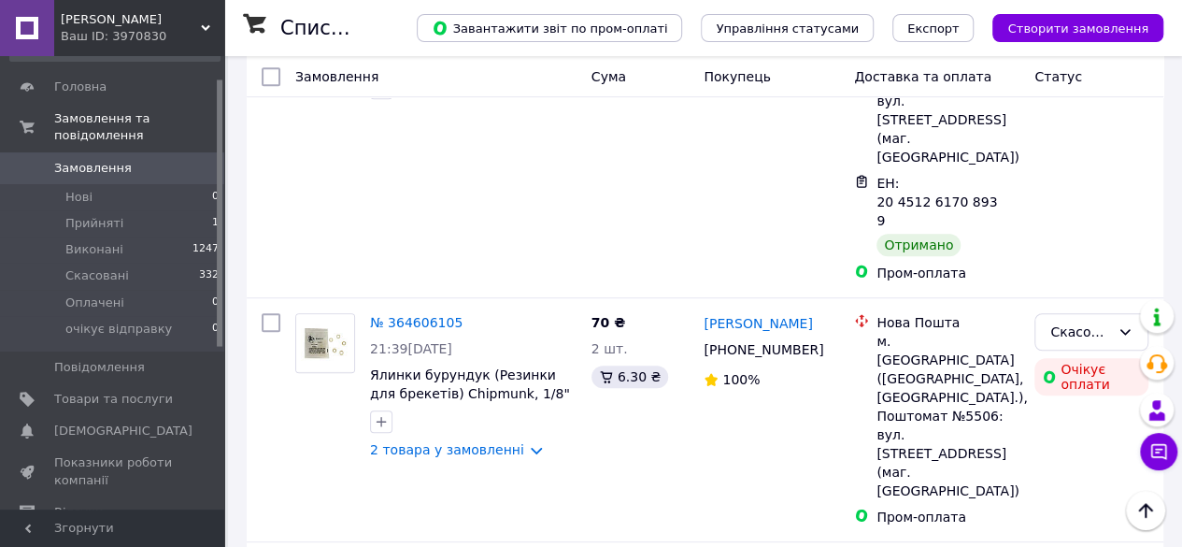
scroll to position [3995, 0]
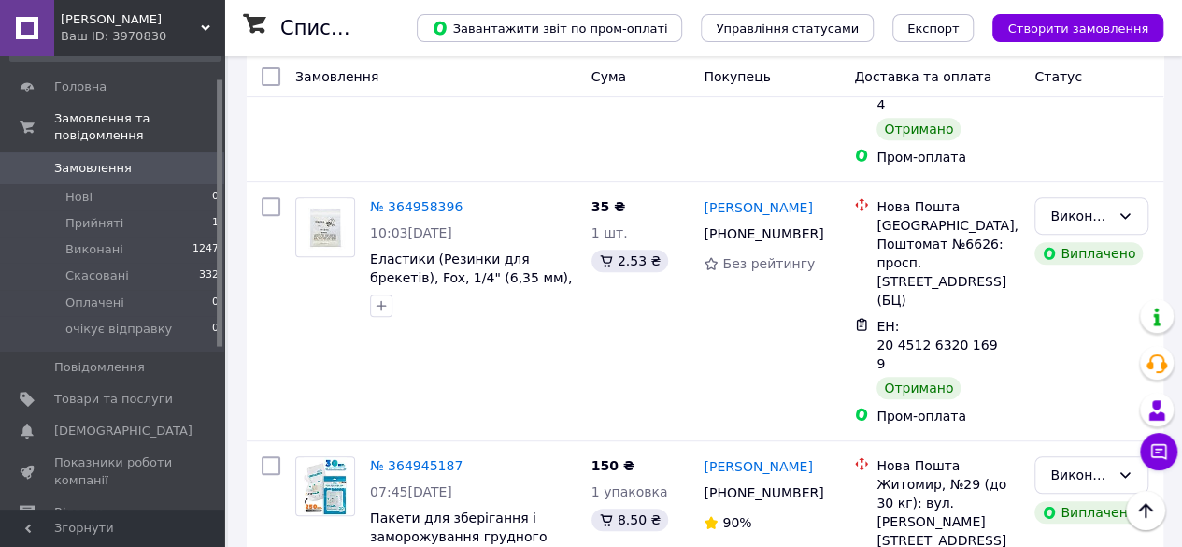
scroll to position [3879, 0]
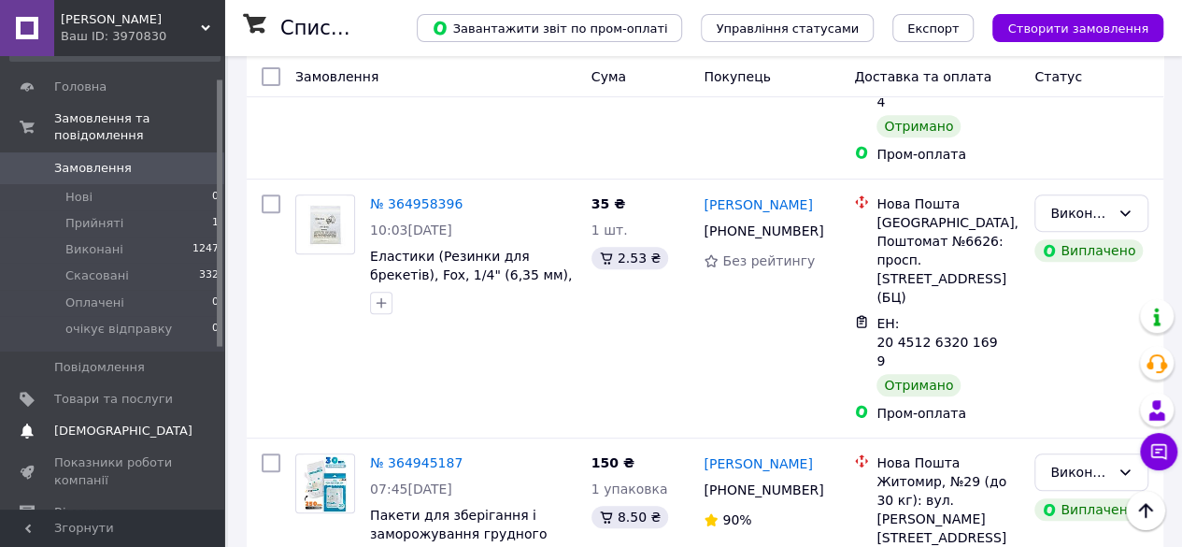
click at [89, 422] on span "[DEMOGRAPHIC_DATA]" at bounding box center [123, 430] width 138 height 17
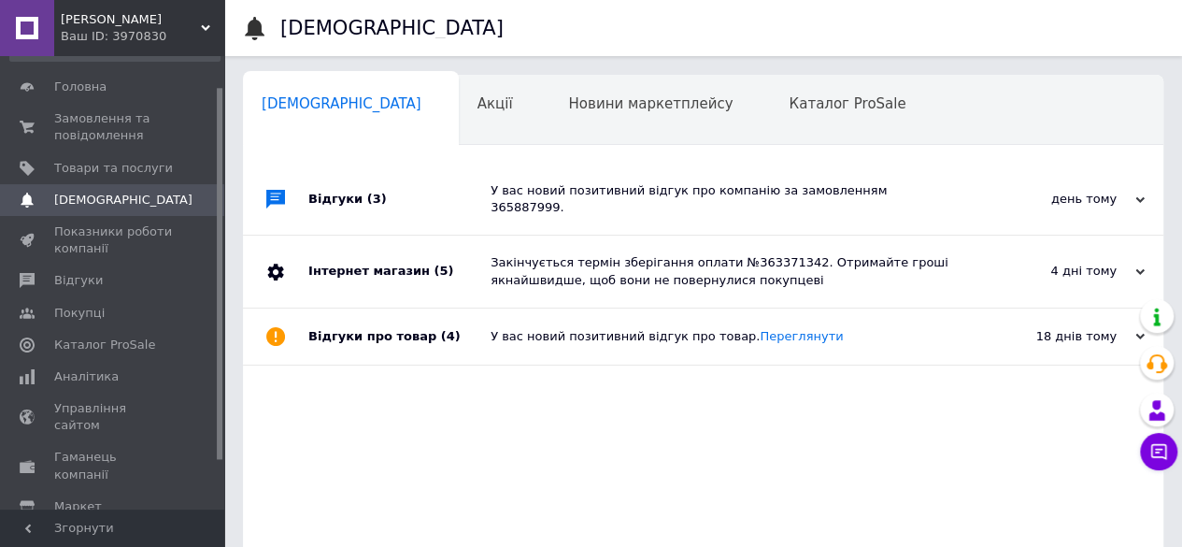
scroll to position [0, 6]
click at [1082, 263] on div "4 дні тому" at bounding box center [1051, 271] width 187 height 17
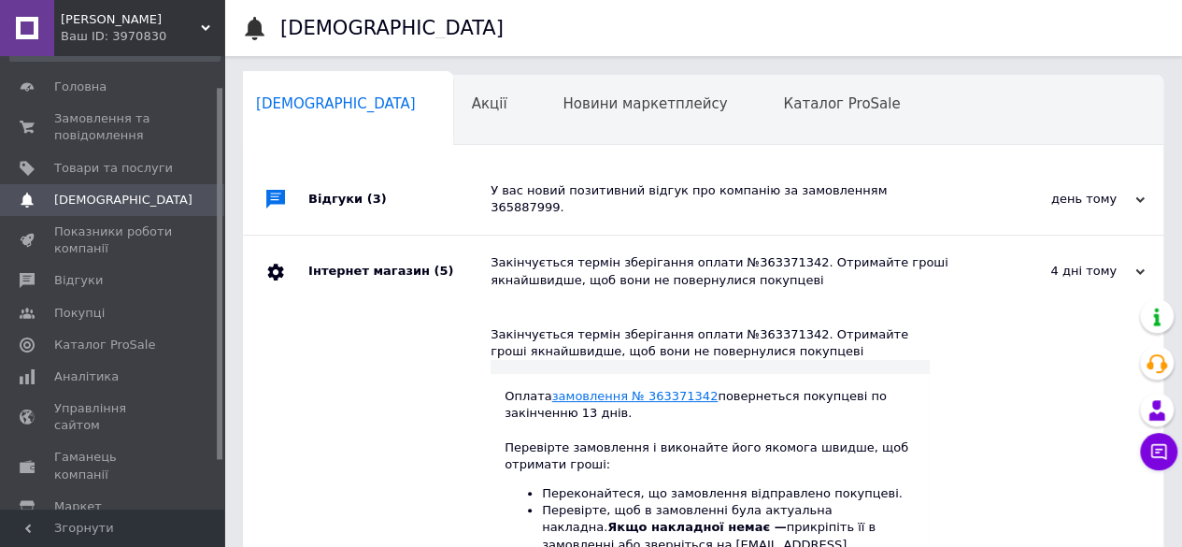
click at [600, 389] on link "замовлення № 363371342" at bounding box center [635, 396] width 166 height 14
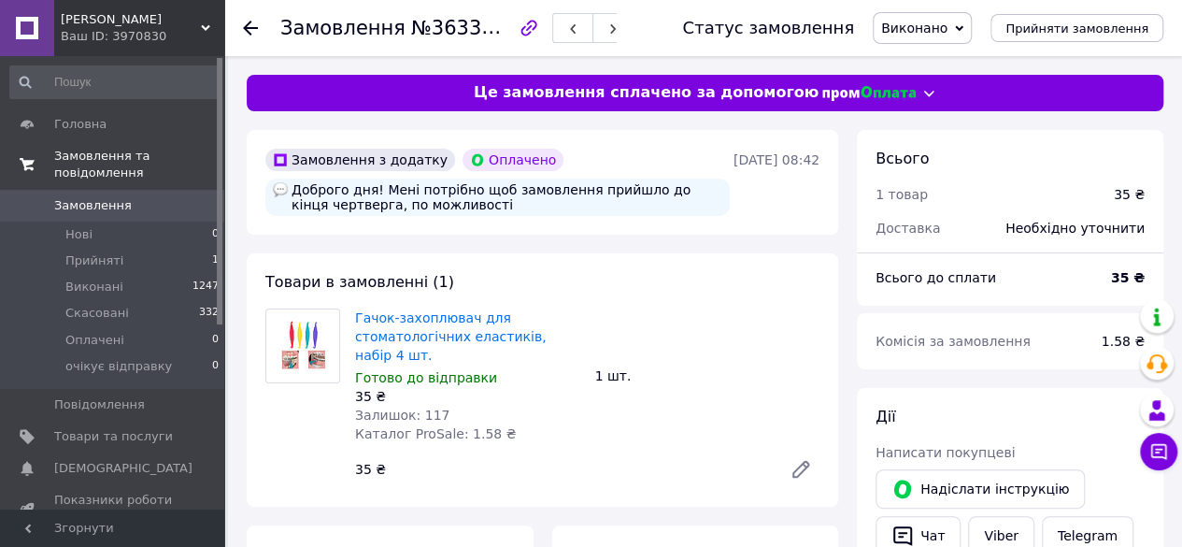
click at [99, 160] on span "Замовлення та повідомлення" at bounding box center [139, 165] width 170 height 34
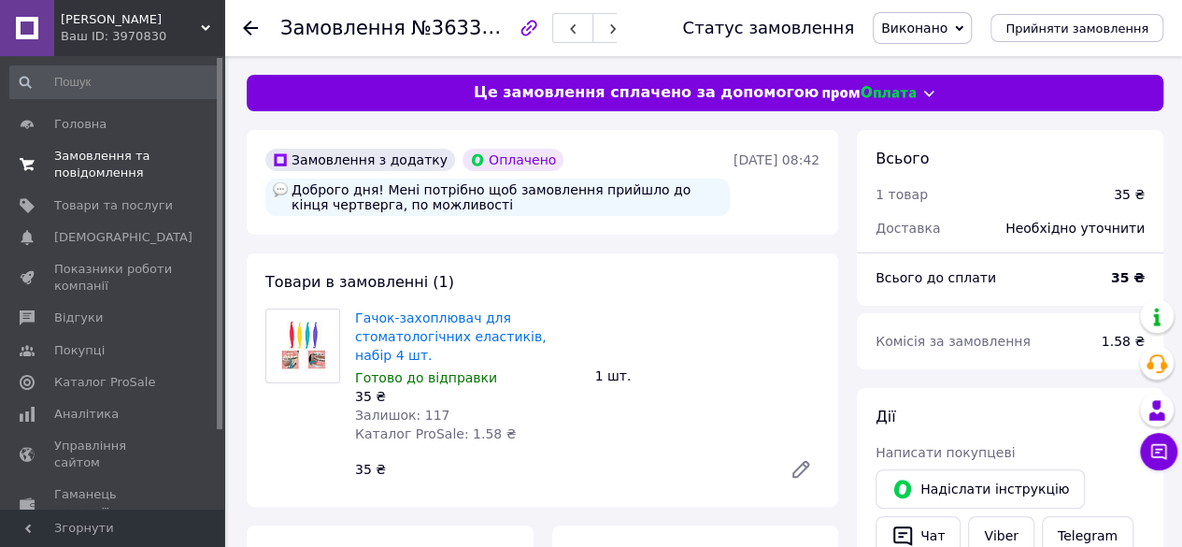
click at [99, 160] on span "Замовлення та повідомлення" at bounding box center [113, 165] width 119 height 34
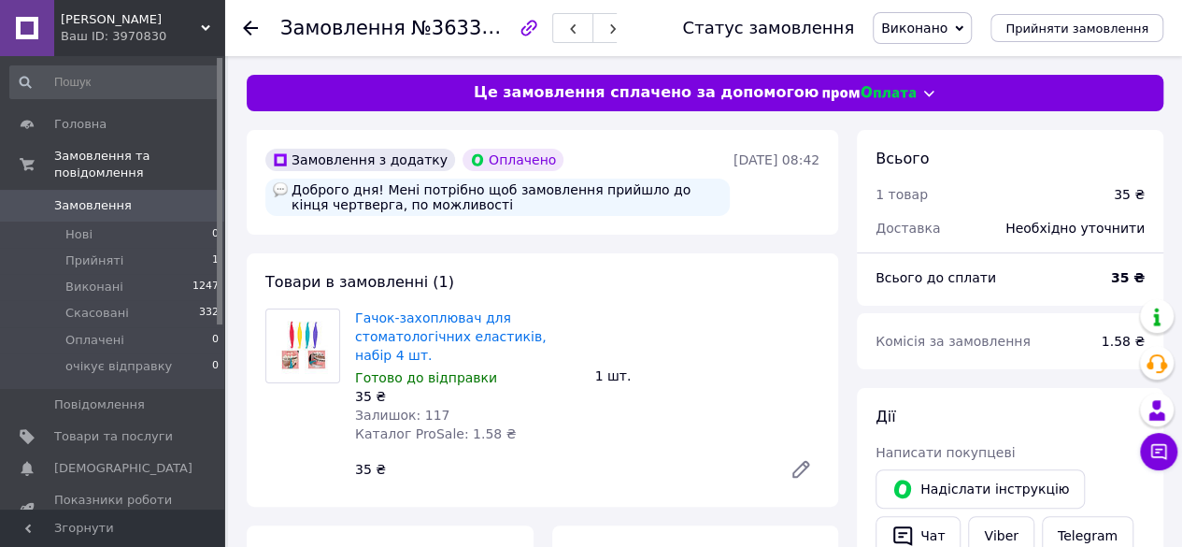
click at [90, 197] on span "Замовлення" at bounding box center [93, 205] width 78 height 17
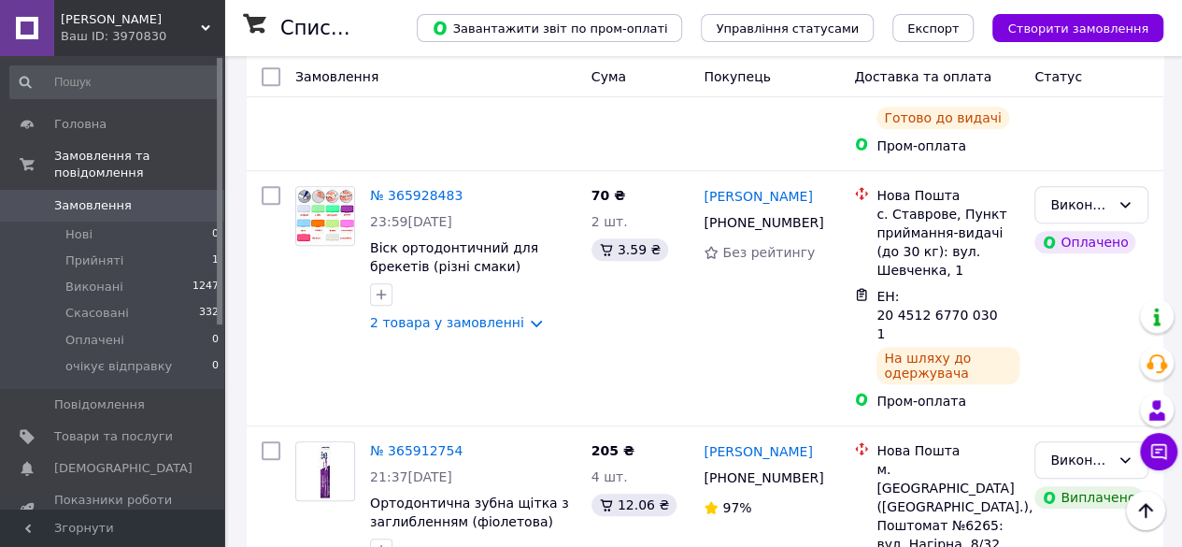
scroll to position [3983, 0]
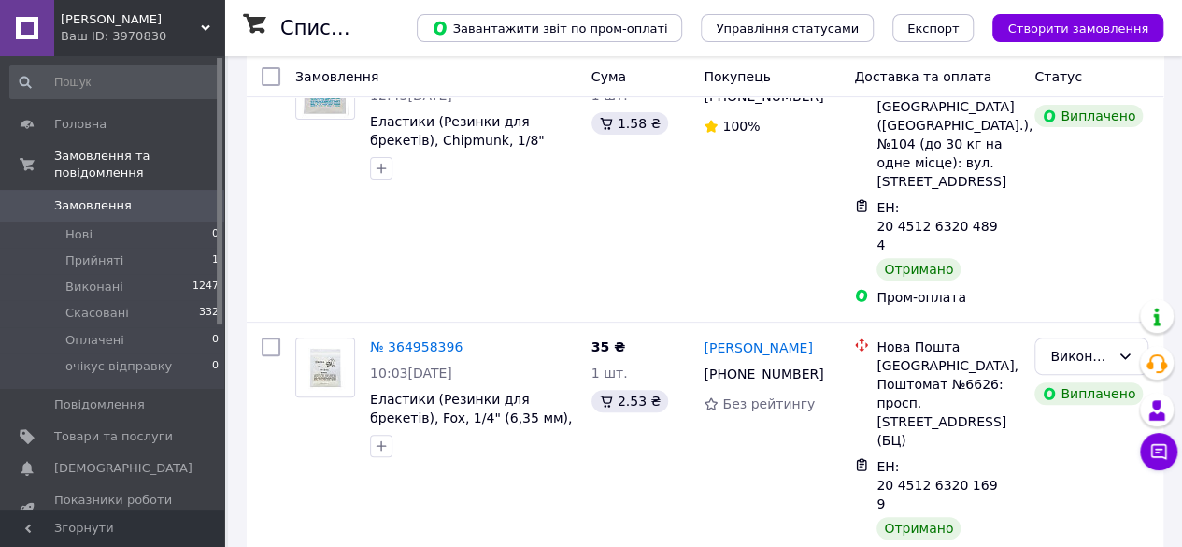
scroll to position [3879, 0]
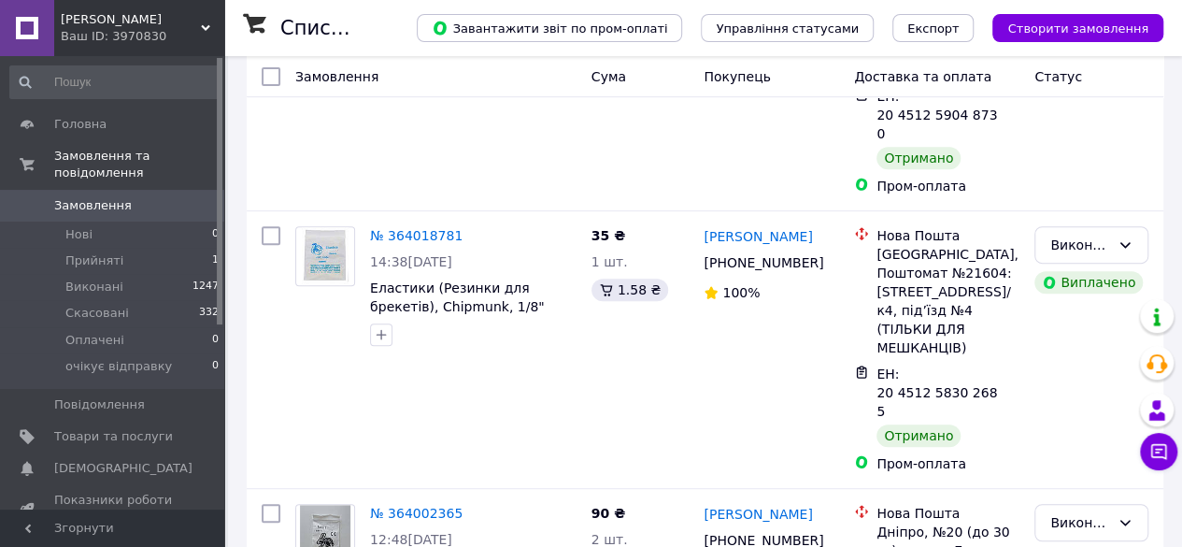
scroll to position [4003, 0]
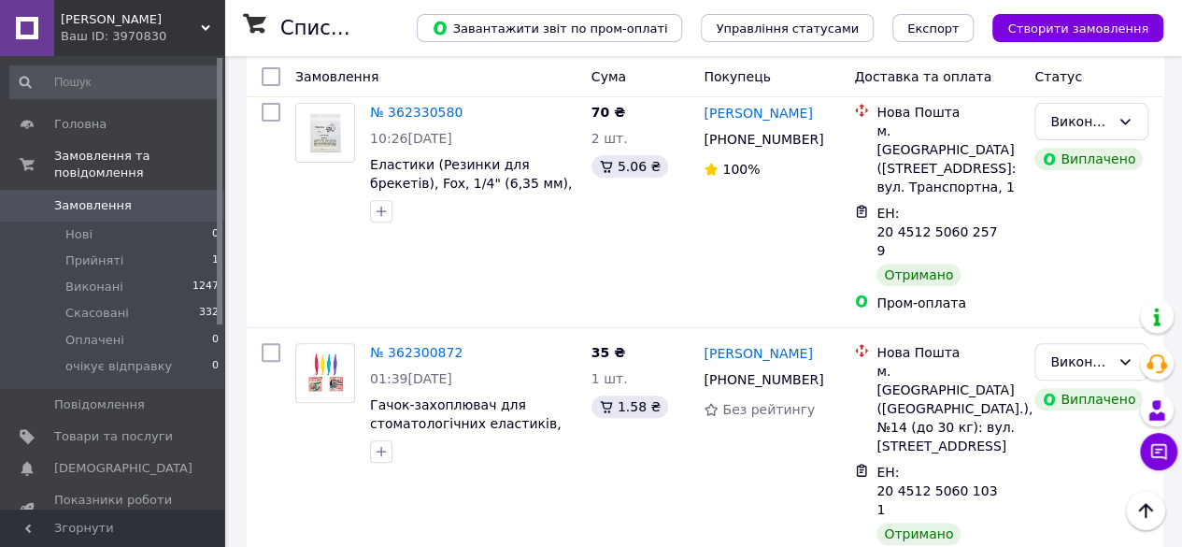
scroll to position [3826, 0]
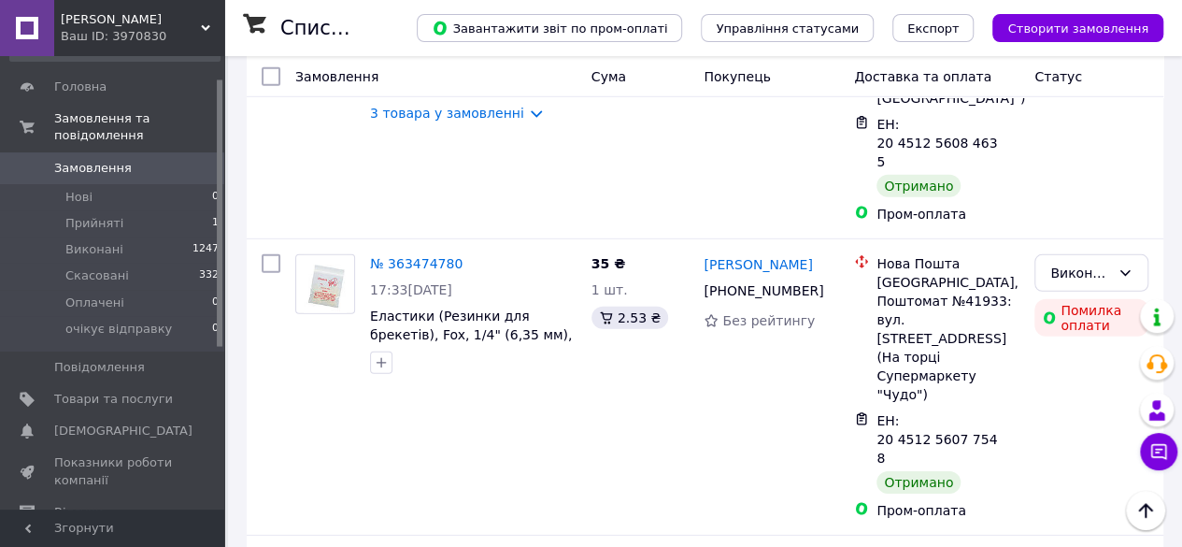
scroll to position [2690, 0]
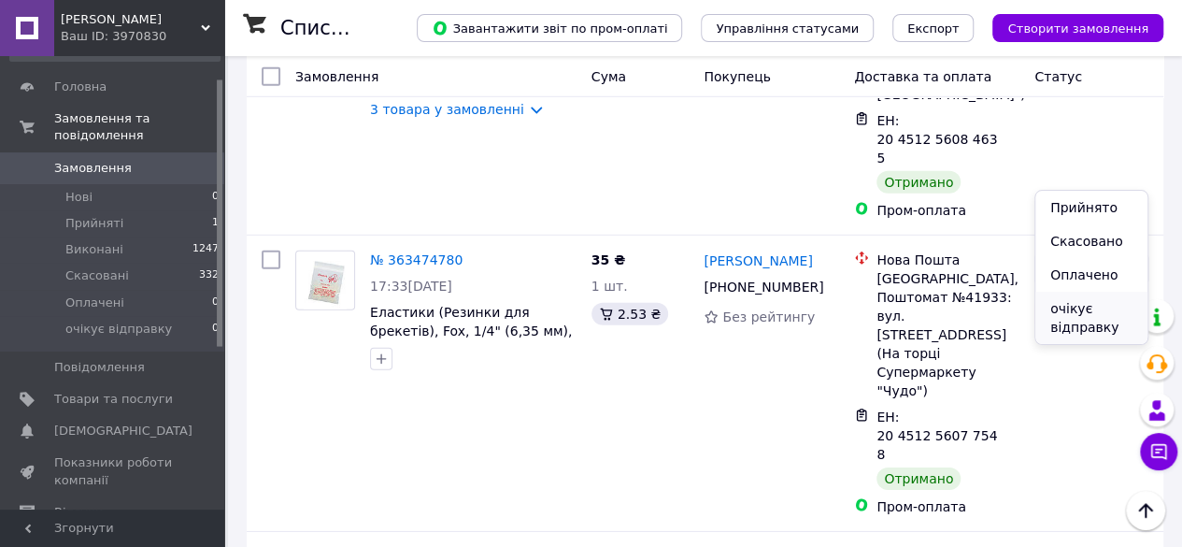
click at [1084, 321] on li "очікує відправку" at bounding box center [1091, 317] width 112 height 52
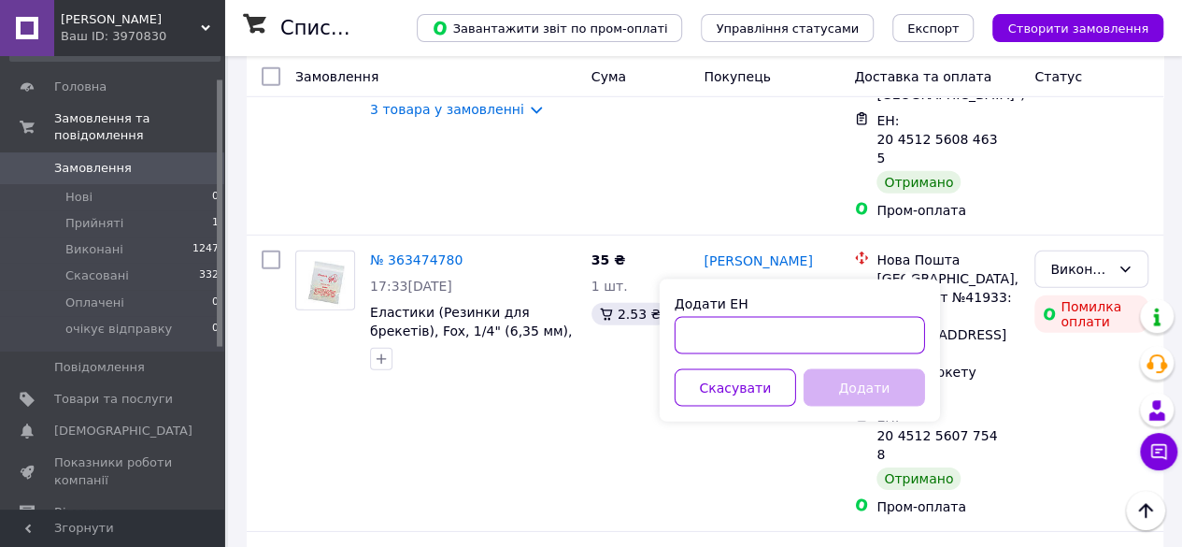
click at [755, 326] on input "Додати ЕН" at bounding box center [799, 335] width 250 height 37
click at [748, 331] on input "Додати ЕН" at bounding box center [799, 335] width 250 height 37
paste input "20451255225305"
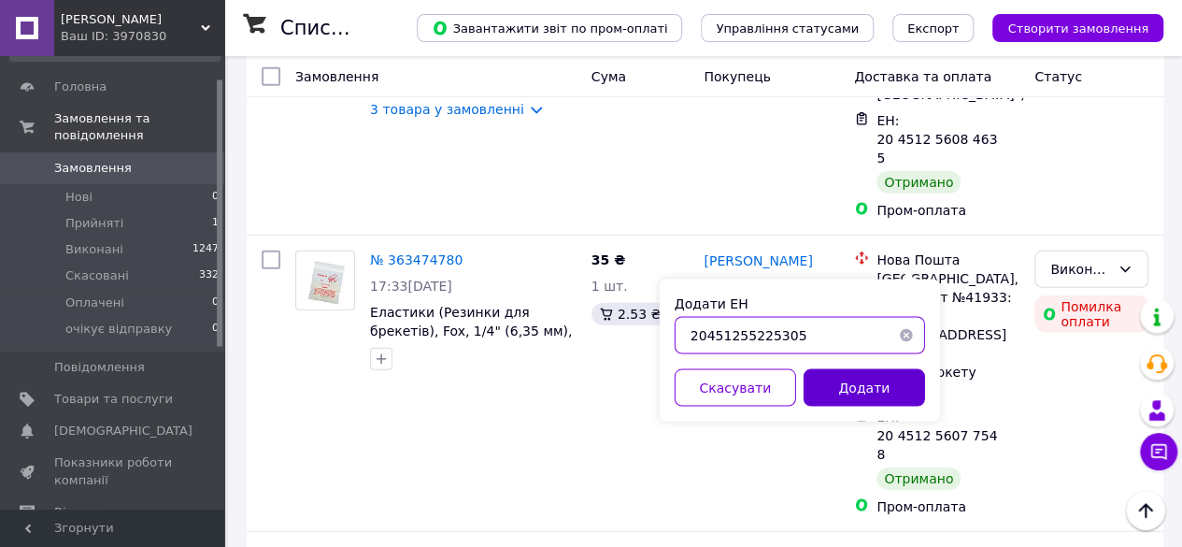
type input "20451255225305"
click at [858, 389] on button "Додати" at bounding box center [863, 387] width 121 height 37
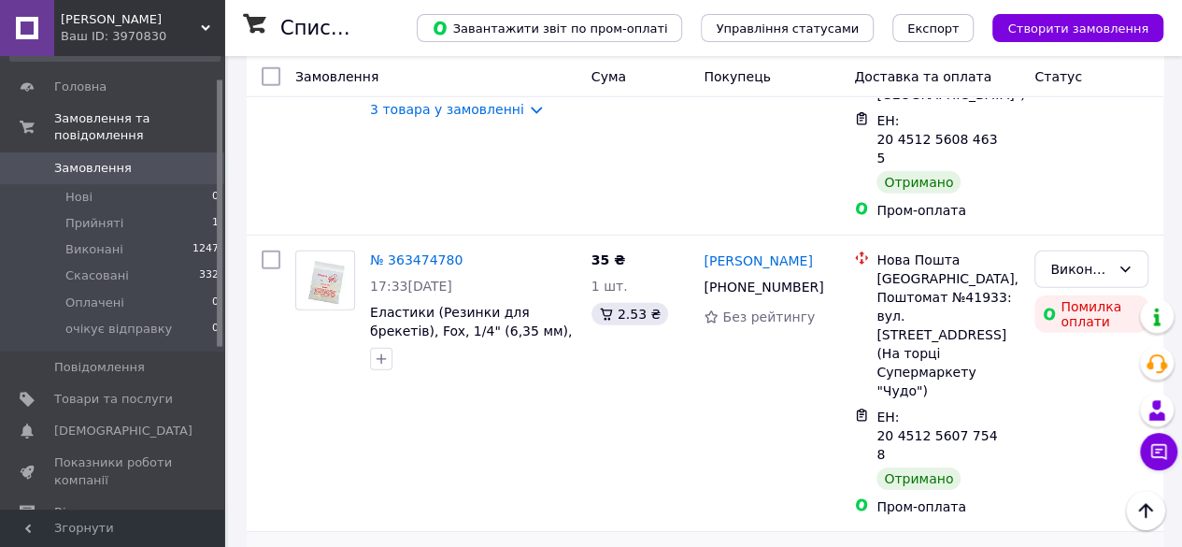
click at [1065, 246] on li "Виконано" at bounding box center [1091, 241] width 112 height 34
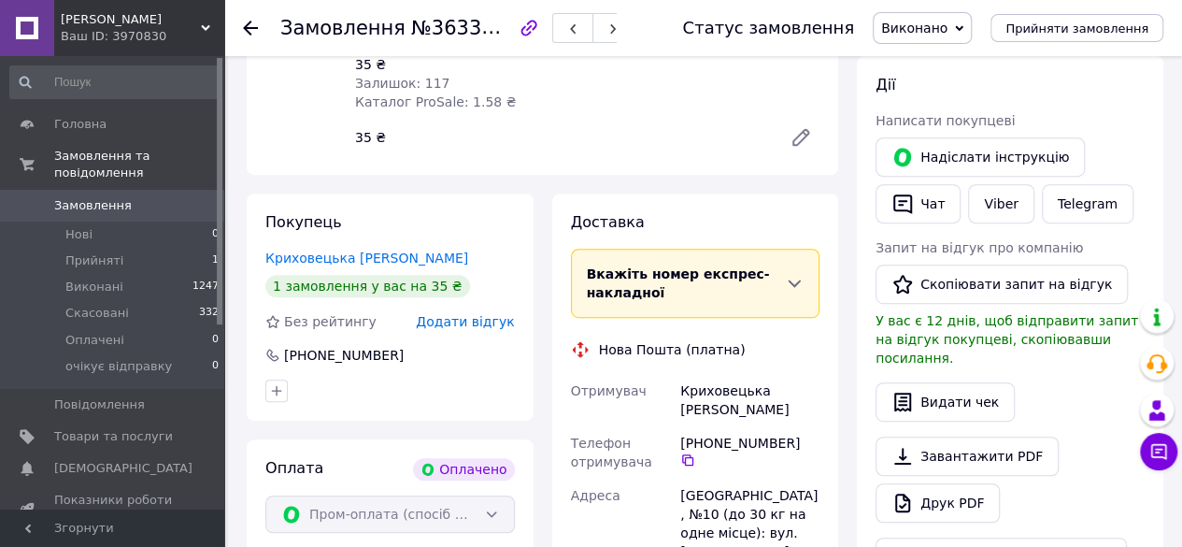
scroll to position [336, 0]
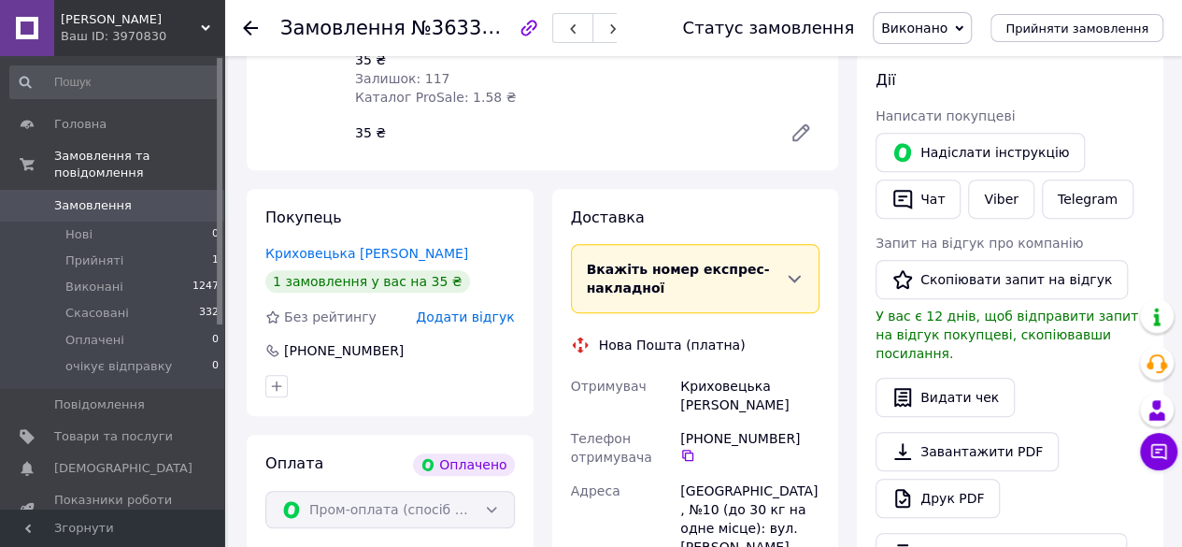
click at [640, 288] on span "Вкажіть номер експрес-накладної" at bounding box center [678, 279] width 183 height 34
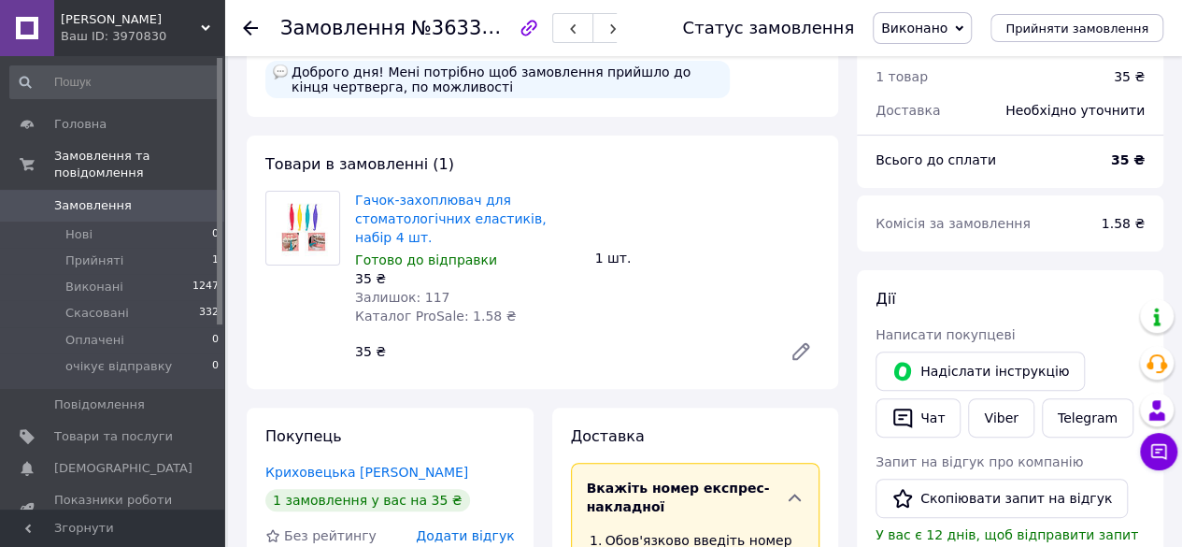
scroll to position [149, 0]
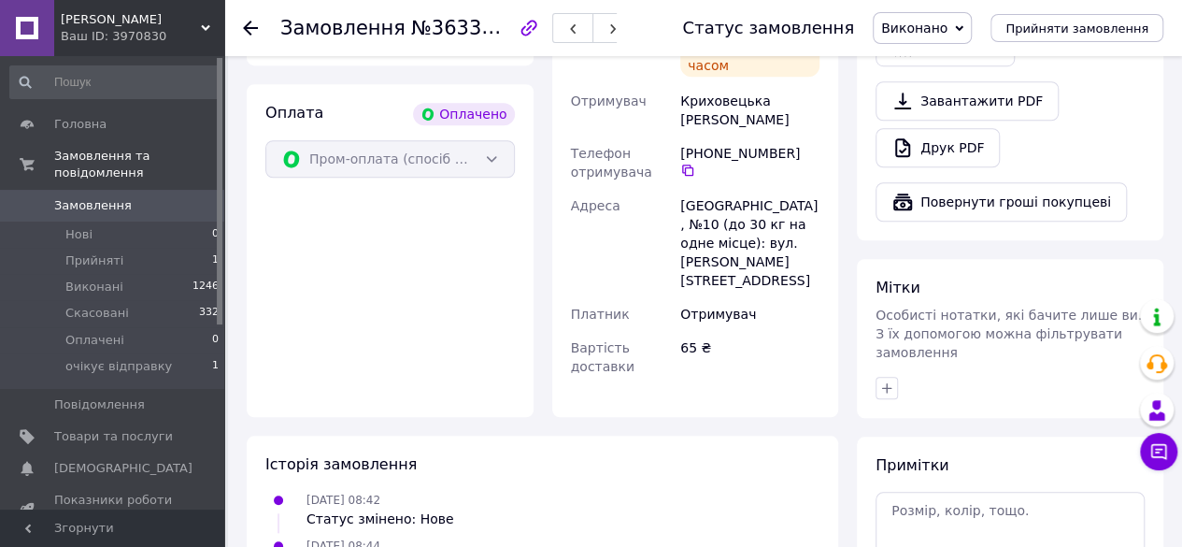
scroll to position [747, 0]
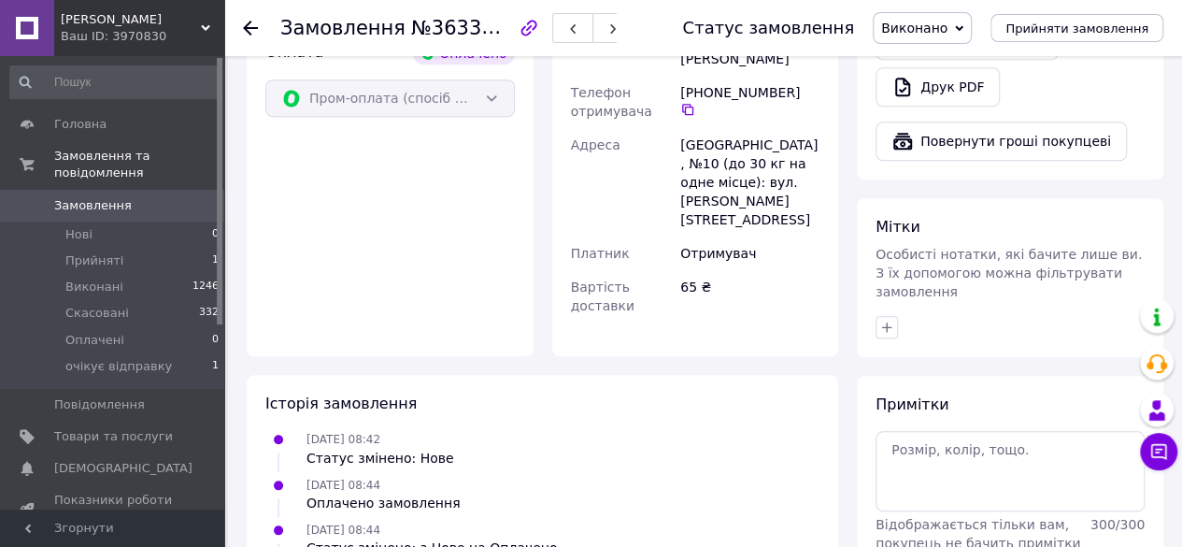
click at [843, 274] on div "Доставка Нова Пошта (платна) Номер накладної 20 4512 5522 5305   Статус відправ…" at bounding box center [695, 67] width 305 height 578
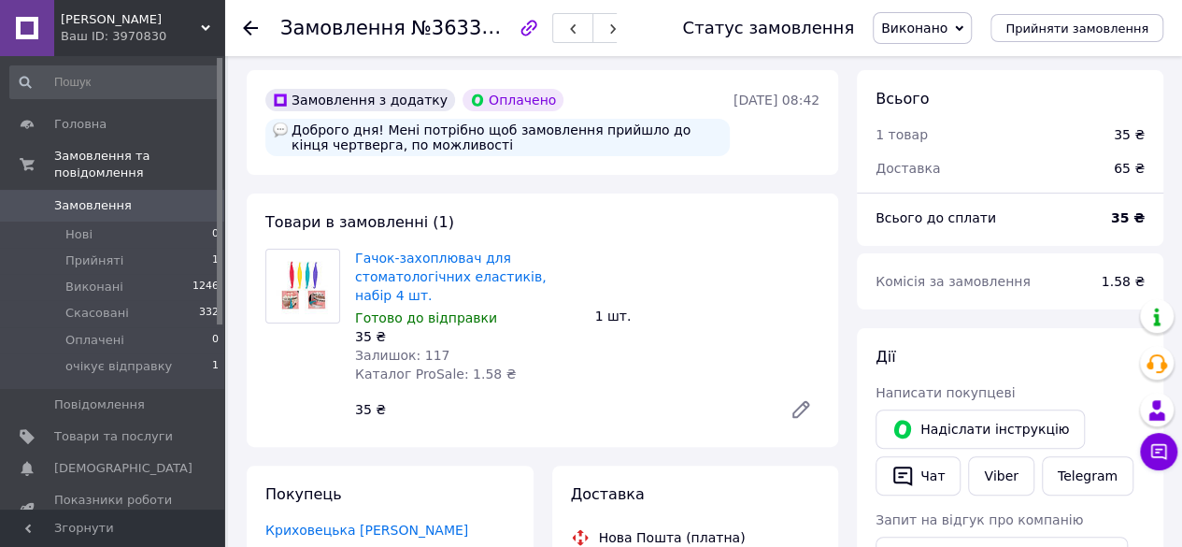
scroll to position [0, 0]
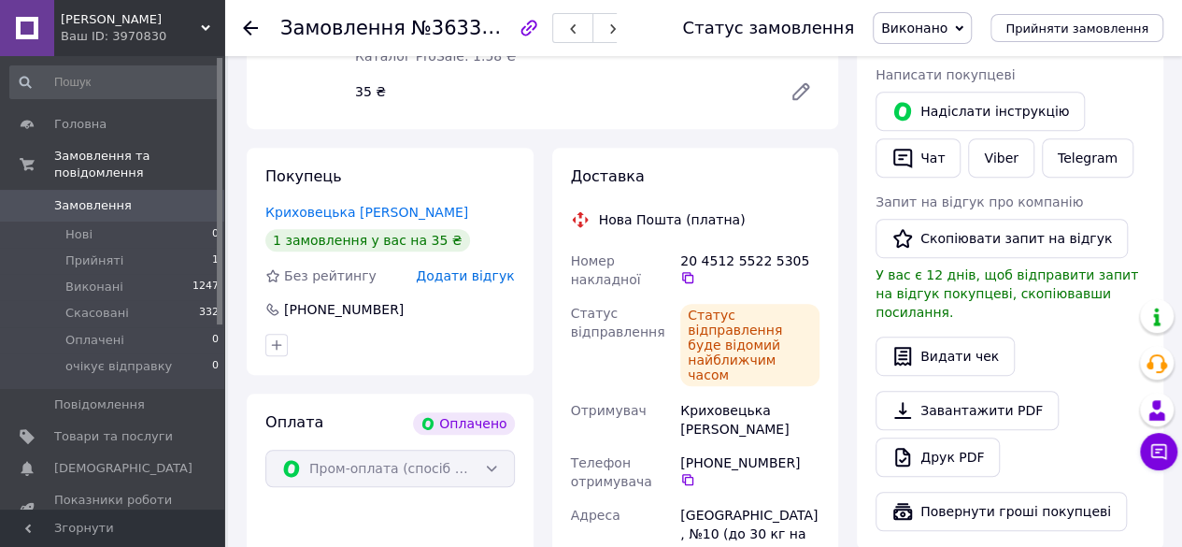
scroll to position [374, 0]
